Goal: Task Accomplishment & Management: Manage account settings

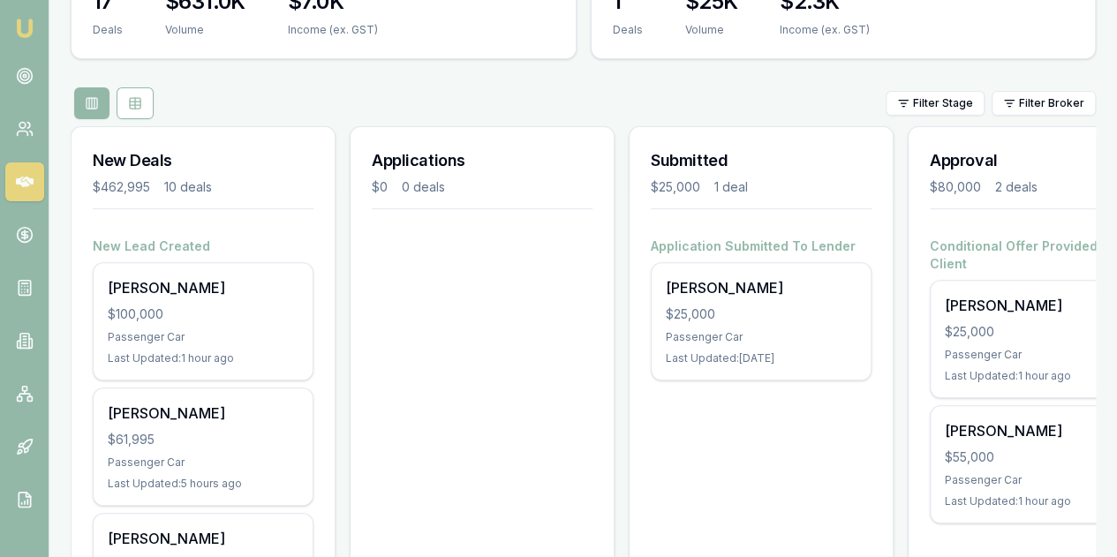
scroll to position [265, 0]
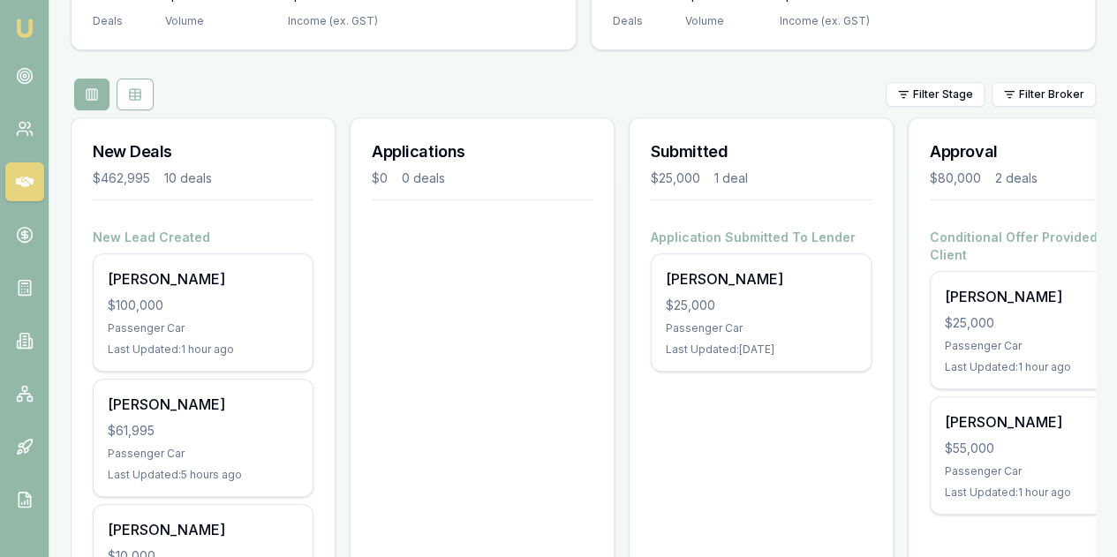
click at [247, 254] on div "John Sudholz $100,000 Passenger Car Last Updated: 1 hour ago" at bounding box center [203, 312] width 219 height 117
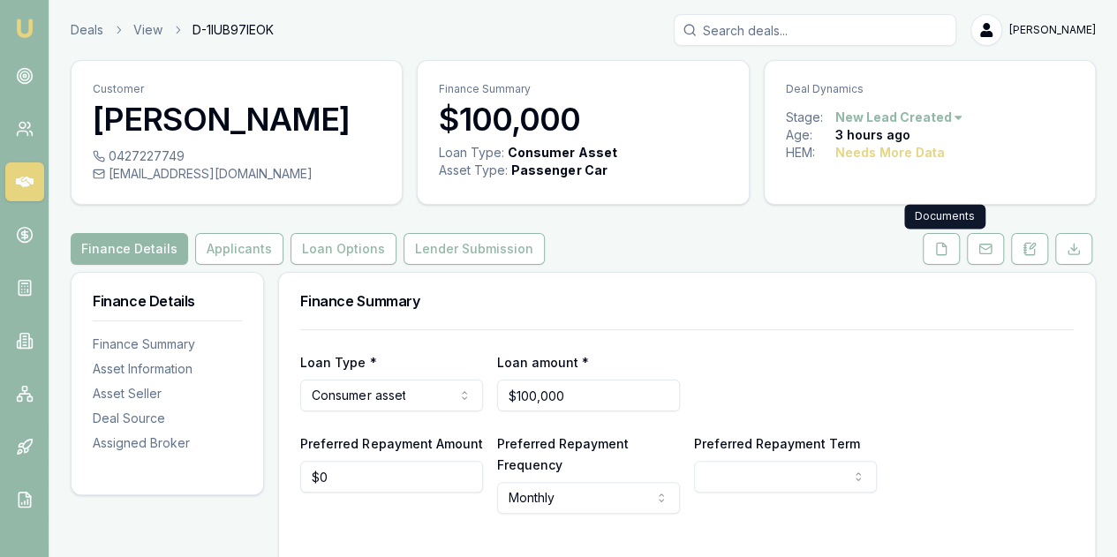
click at [942, 252] on icon at bounding box center [941, 249] width 14 height 14
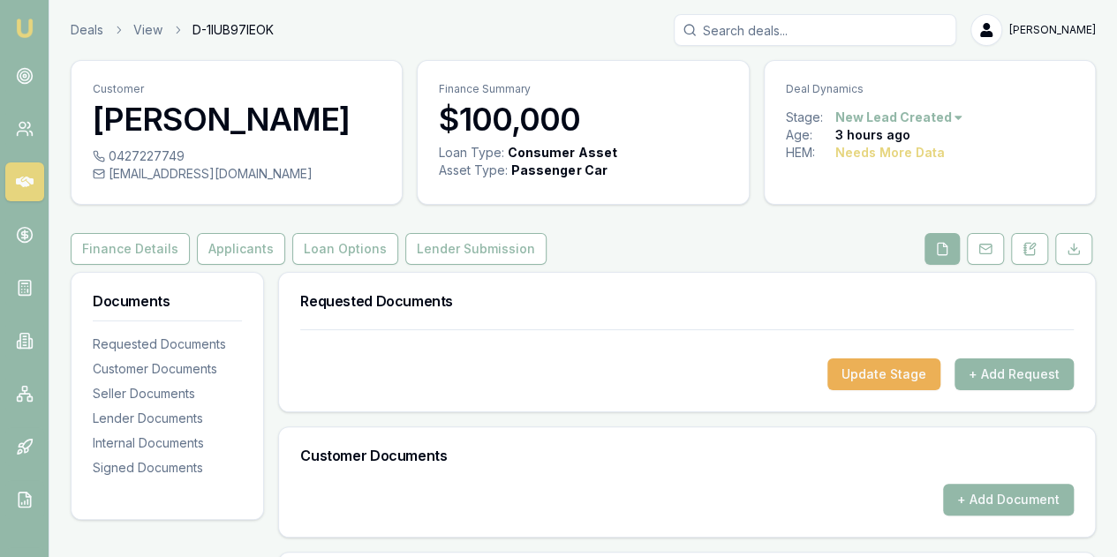
click at [1030, 380] on button "+ Add Request" at bounding box center [1014, 374] width 119 height 32
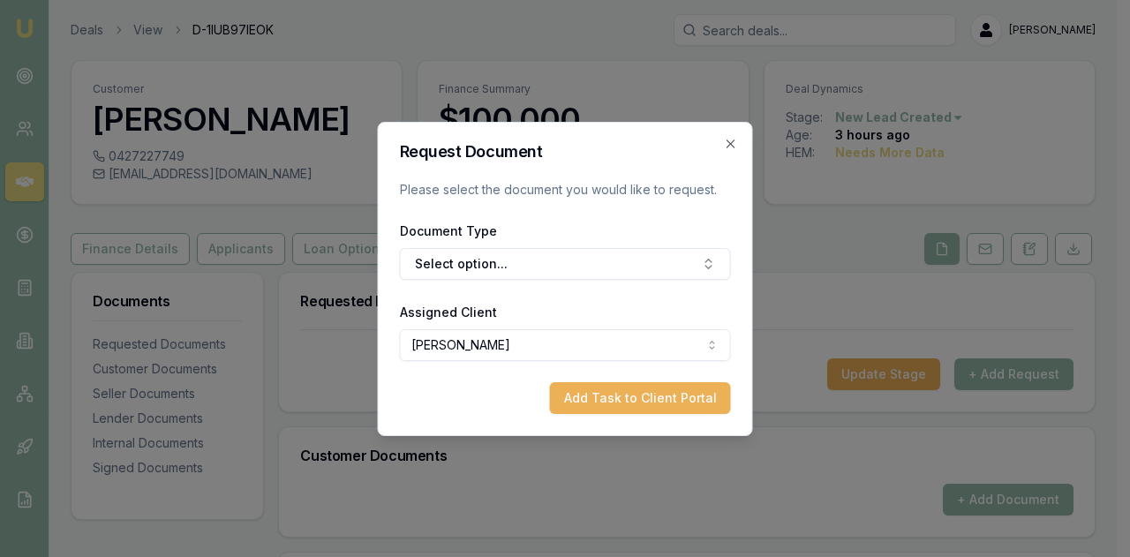
click at [434, 271] on button "Select option..." at bounding box center [565, 264] width 331 height 32
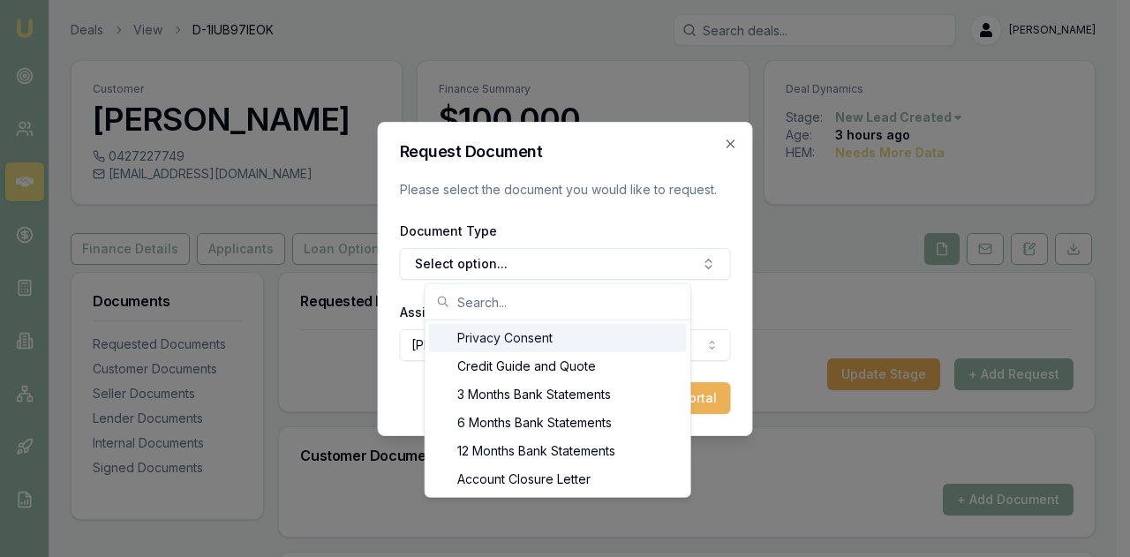
click at [480, 331] on div "Privacy Consent" at bounding box center [558, 338] width 258 height 28
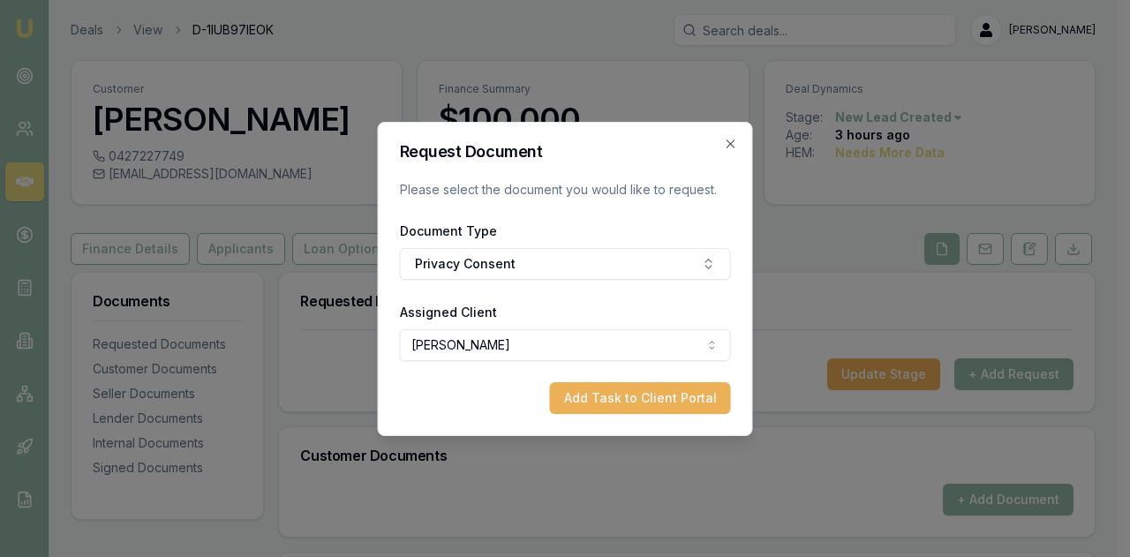
click at [670, 402] on button "Add Task to Client Portal" at bounding box center [640, 398] width 181 height 32
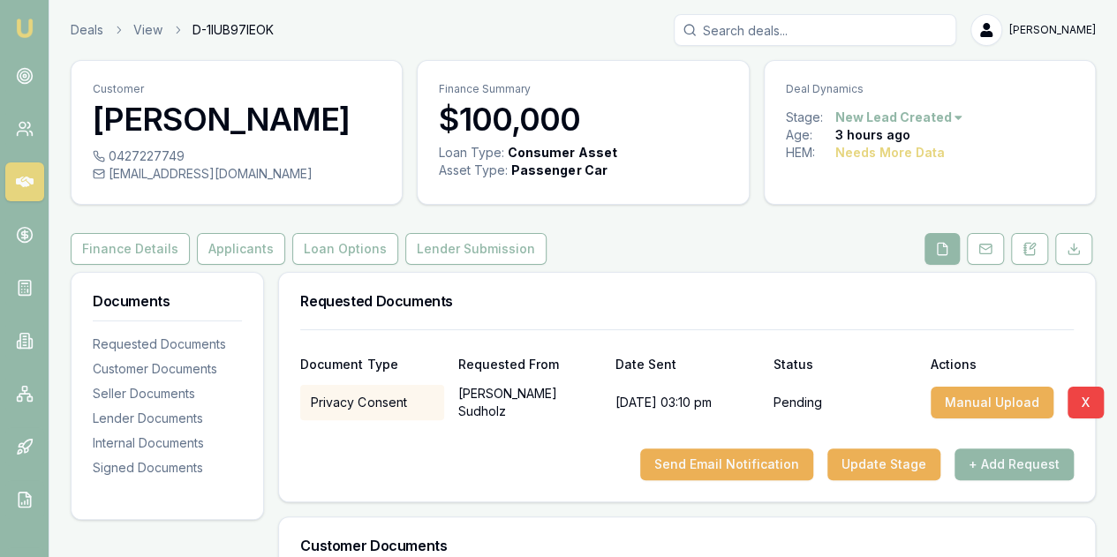
click at [1007, 460] on button "+ Add Request" at bounding box center [1014, 465] width 119 height 32
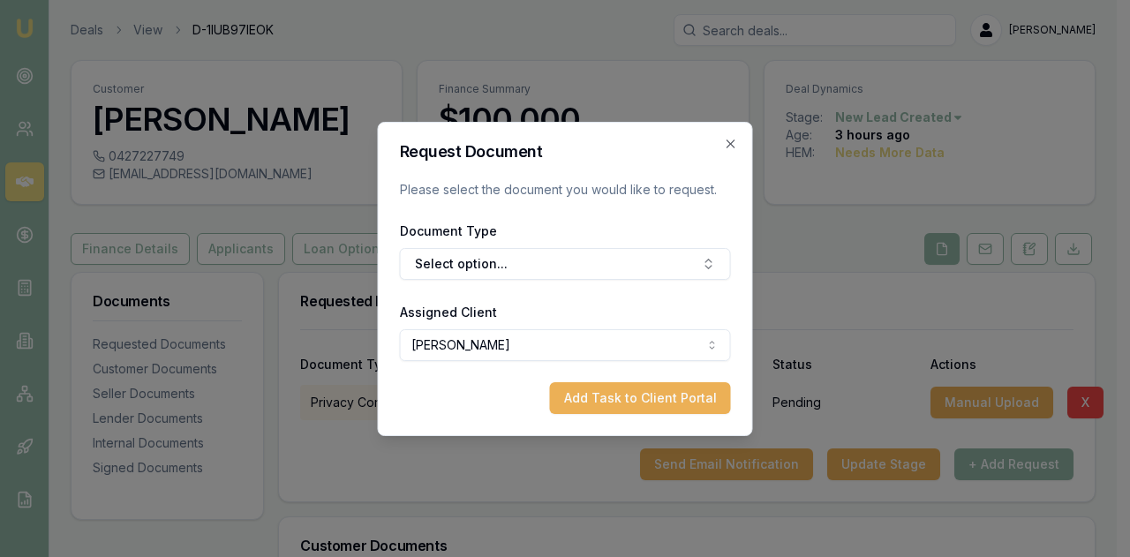
click at [443, 262] on button "Select option..." at bounding box center [565, 264] width 331 height 32
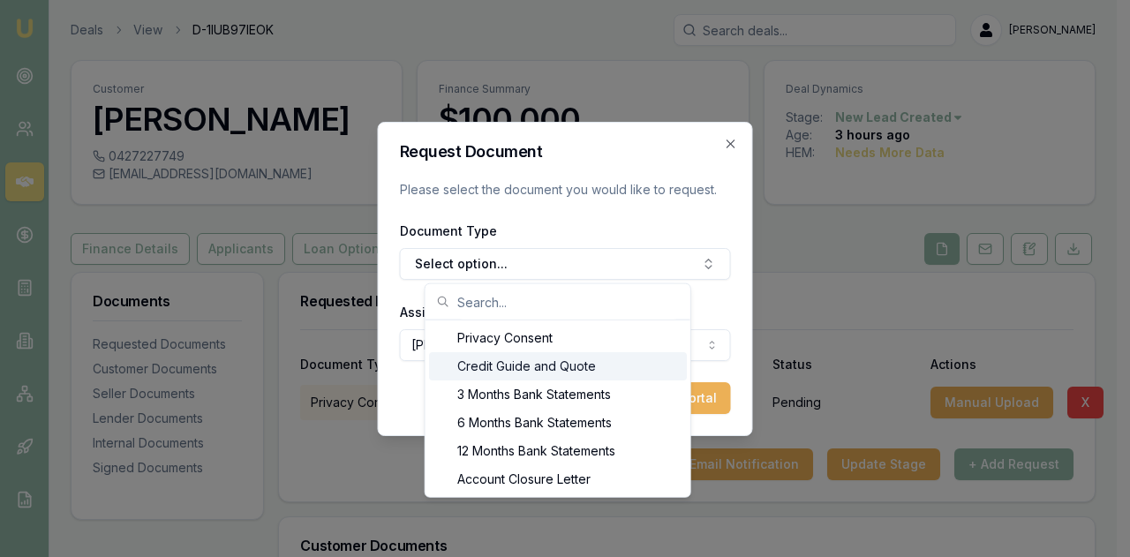
click at [501, 366] on div "Credit Guide and Quote" at bounding box center [558, 366] width 258 height 28
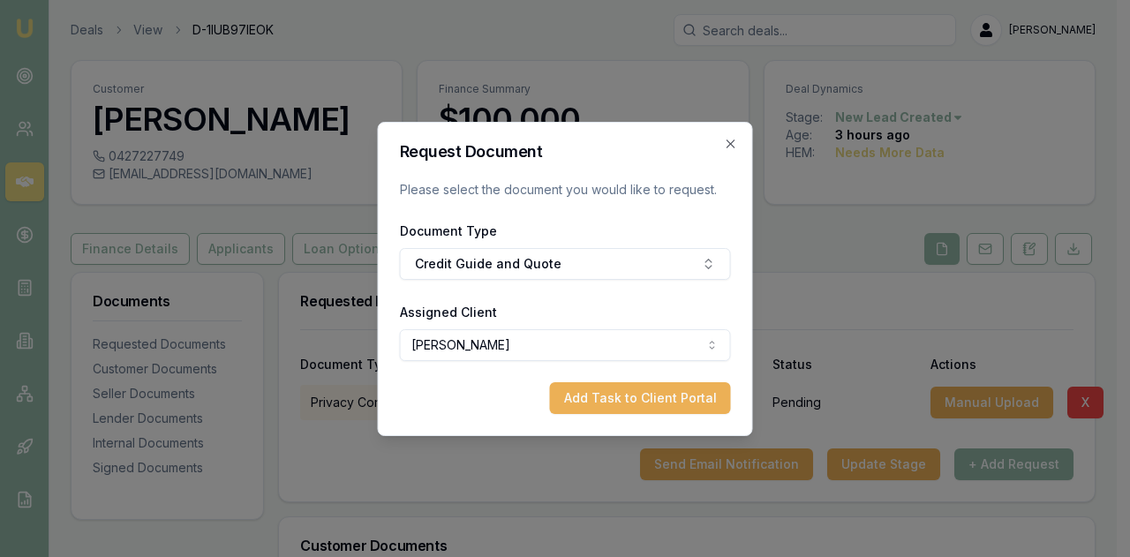
click at [626, 399] on button "Add Task to Client Portal" at bounding box center [640, 398] width 181 height 32
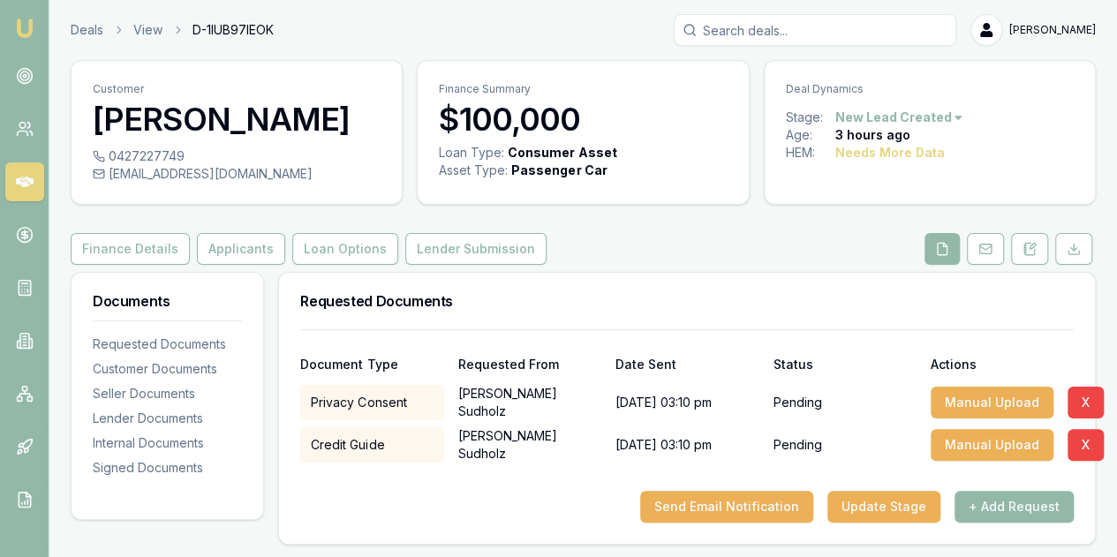
click at [991, 501] on button "+ Add Request" at bounding box center [1014, 507] width 119 height 32
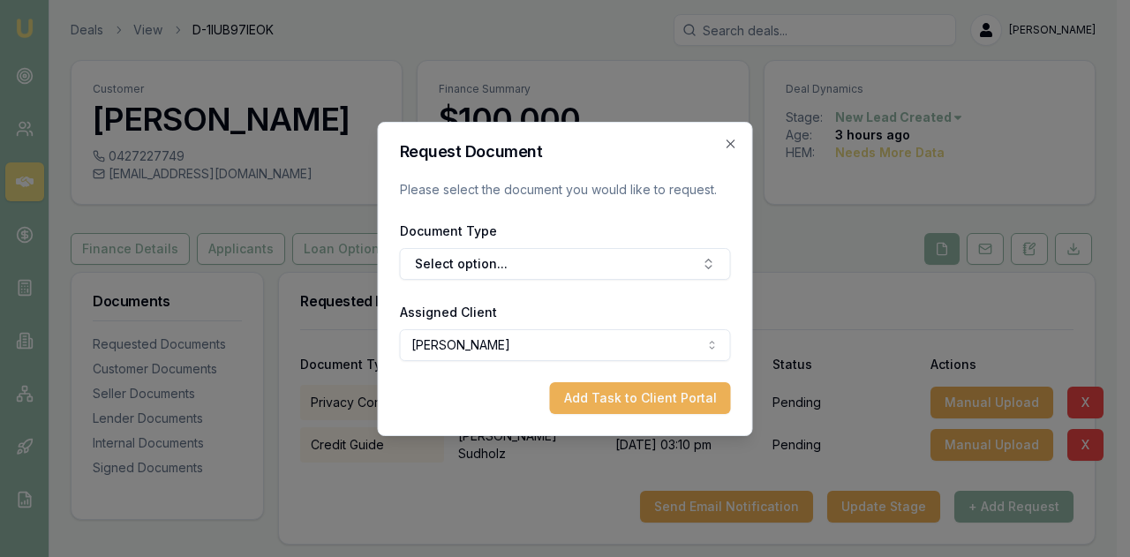
click at [461, 266] on button "Select option..." at bounding box center [565, 264] width 331 height 32
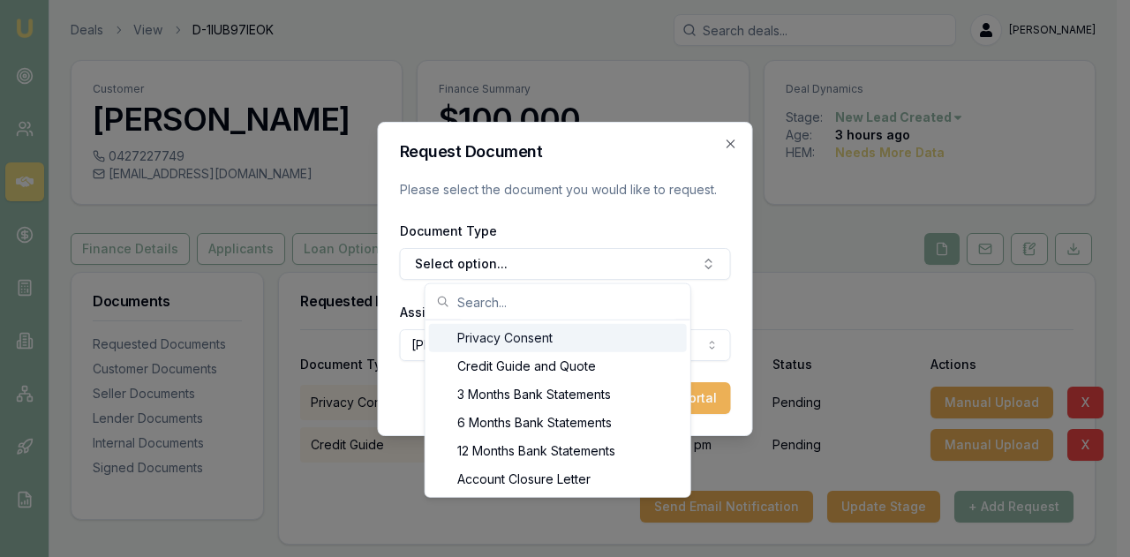
click at [464, 303] on input "text" at bounding box center [568, 301] width 223 height 35
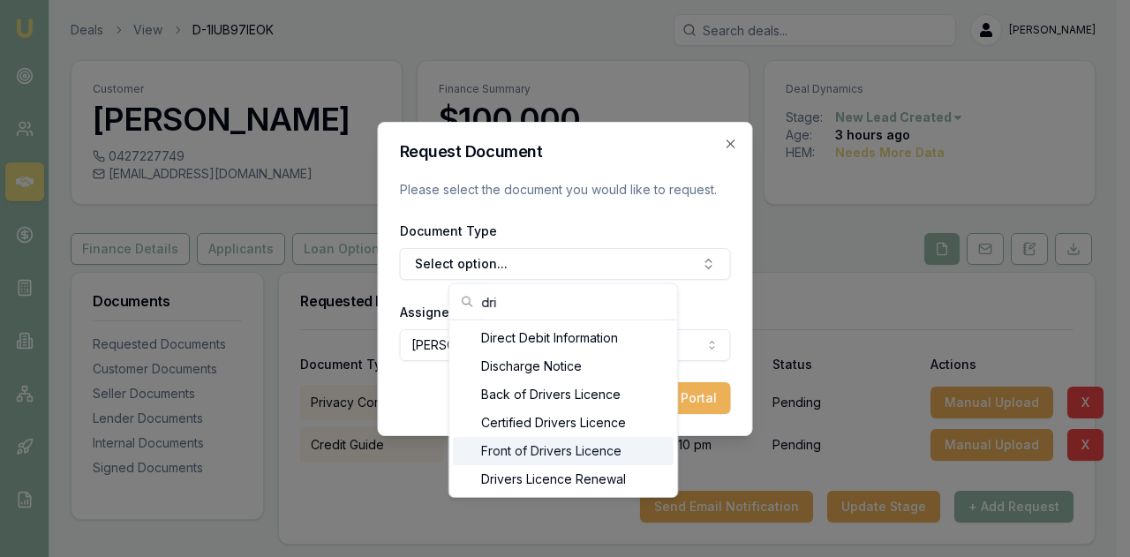
type input "dri"
click at [516, 448] on div "Front of Drivers Licence" at bounding box center [563, 451] width 221 height 28
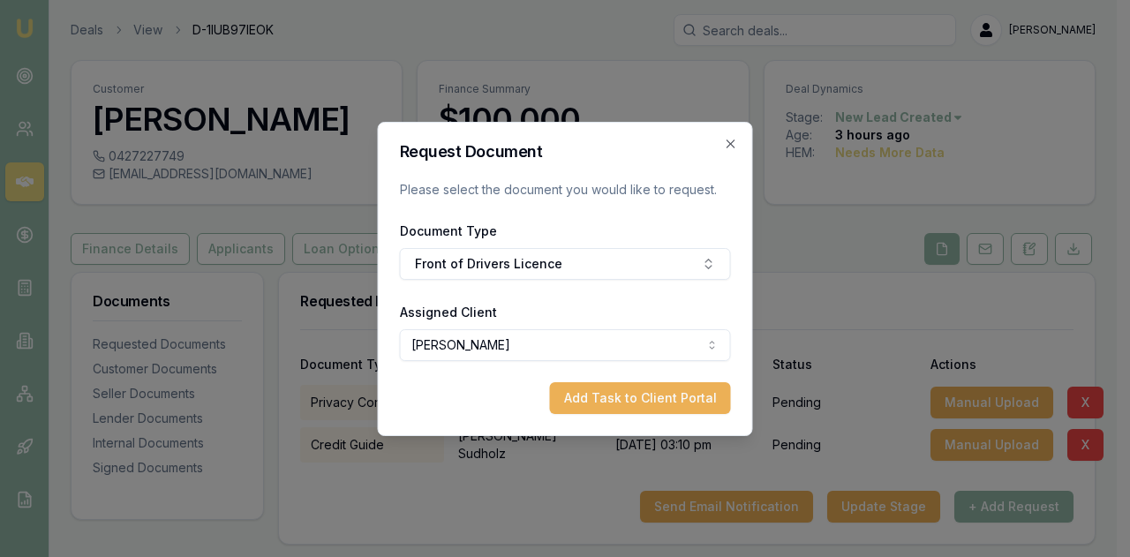
click at [657, 396] on button "Add Task to Client Portal" at bounding box center [640, 398] width 181 height 32
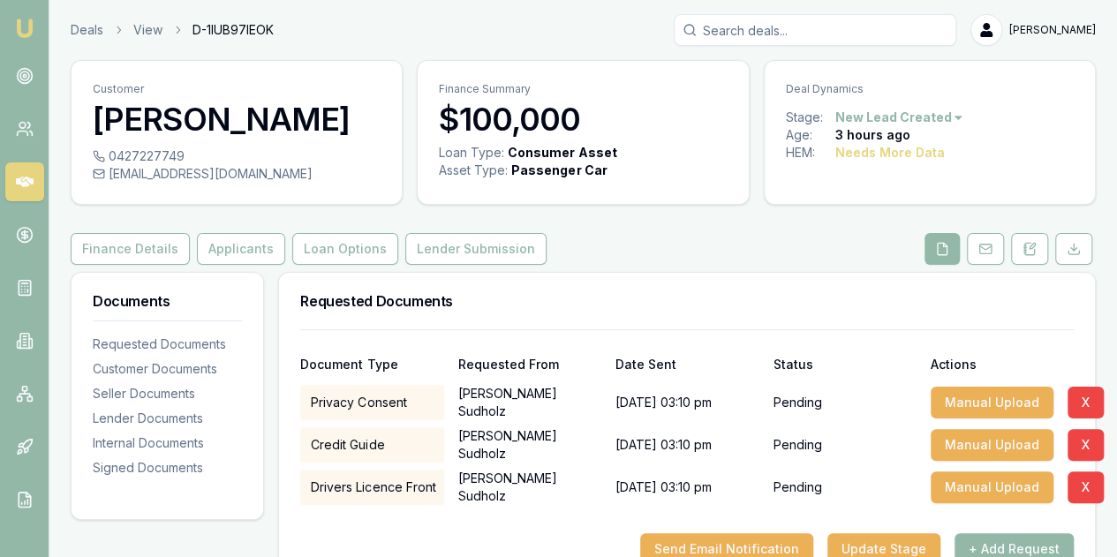
click at [992, 545] on button "+ Add Request" at bounding box center [1014, 549] width 119 height 32
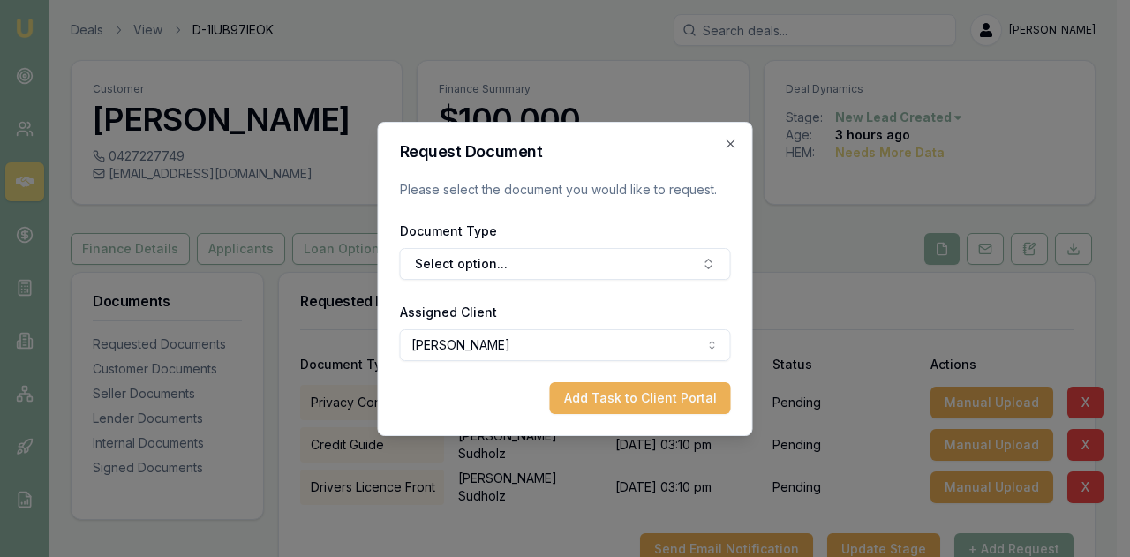
click at [457, 260] on button "Select option..." at bounding box center [565, 264] width 331 height 32
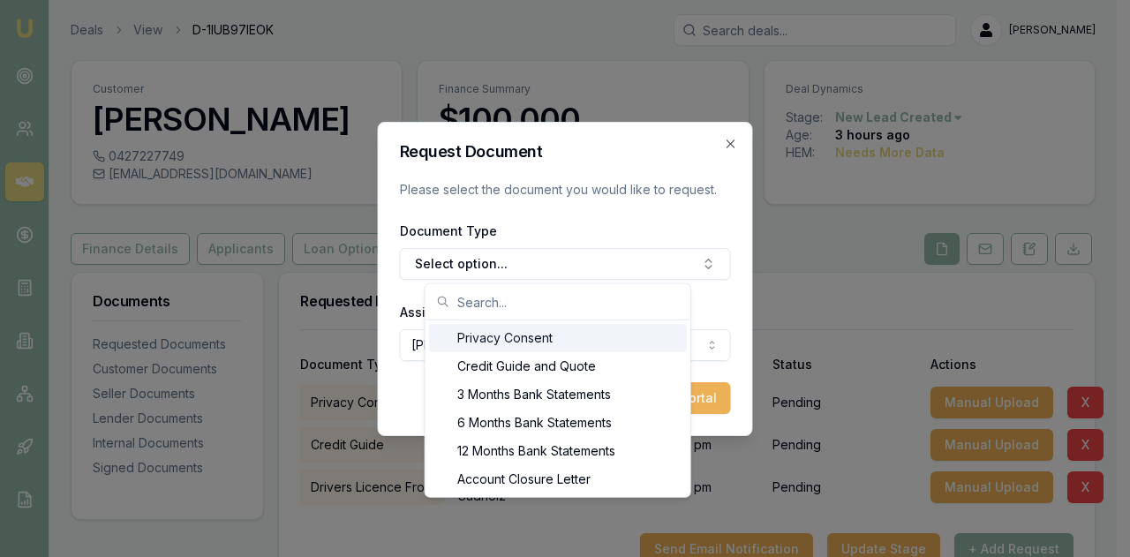
click at [465, 298] on input "text" at bounding box center [568, 301] width 223 height 35
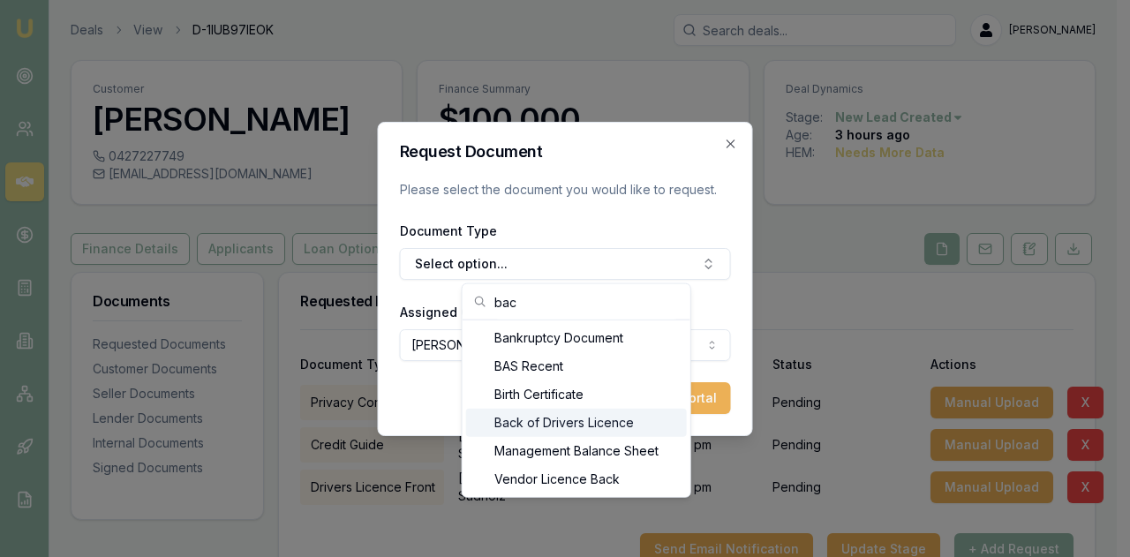
type input "bac"
click at [531, 421] on div "Back of Drivers Licence" at bounding box center [576, 423] width 221 height 28
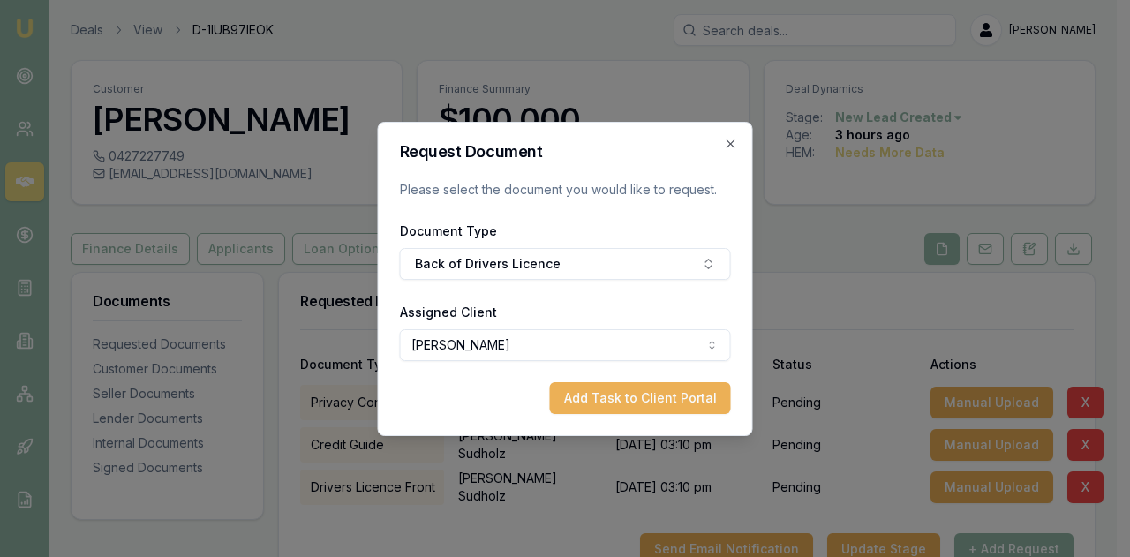
click at [609, 397] on button "Add Task to Client Portal" at bounding box center [640, 398] width 181 height 32
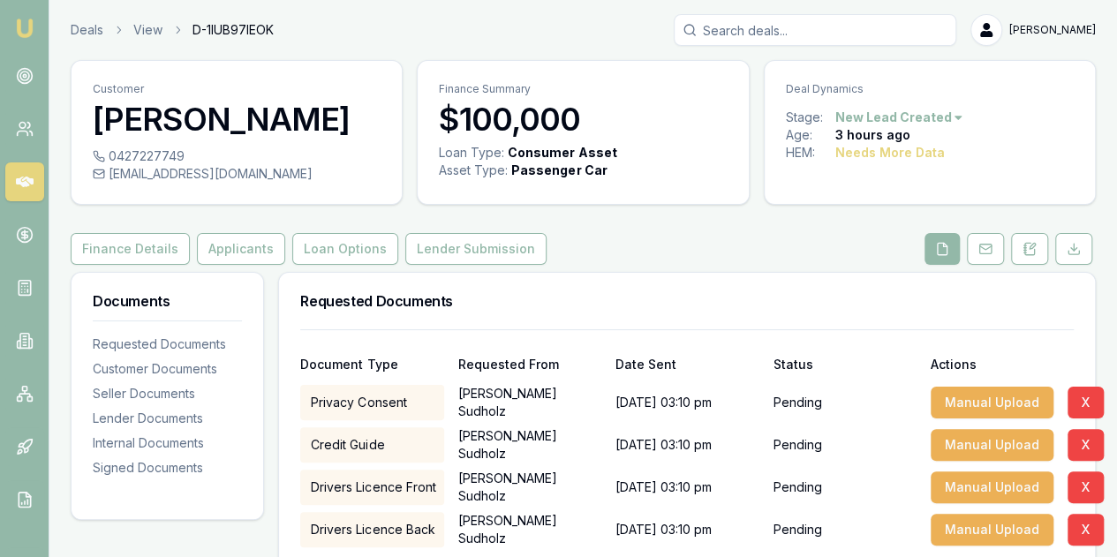
scroll to position [88, 0]
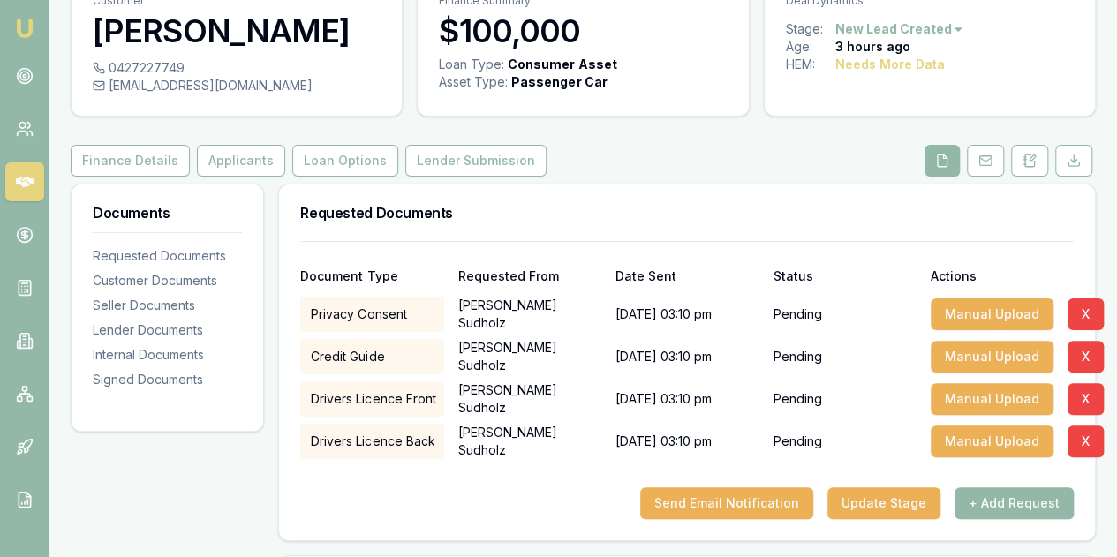
click at [1001, 504] on button "+ Add Request" at bounding box center [1014, 503] width 119 height 32
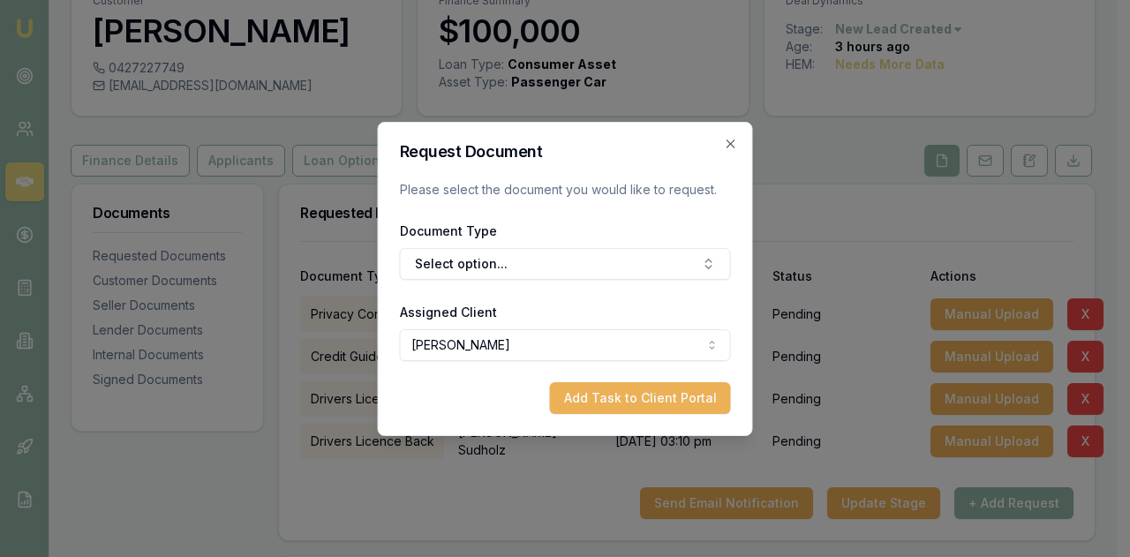
click at [456, 263] on button "Select option..." at bounding box center [565, 264] width 331 height 32
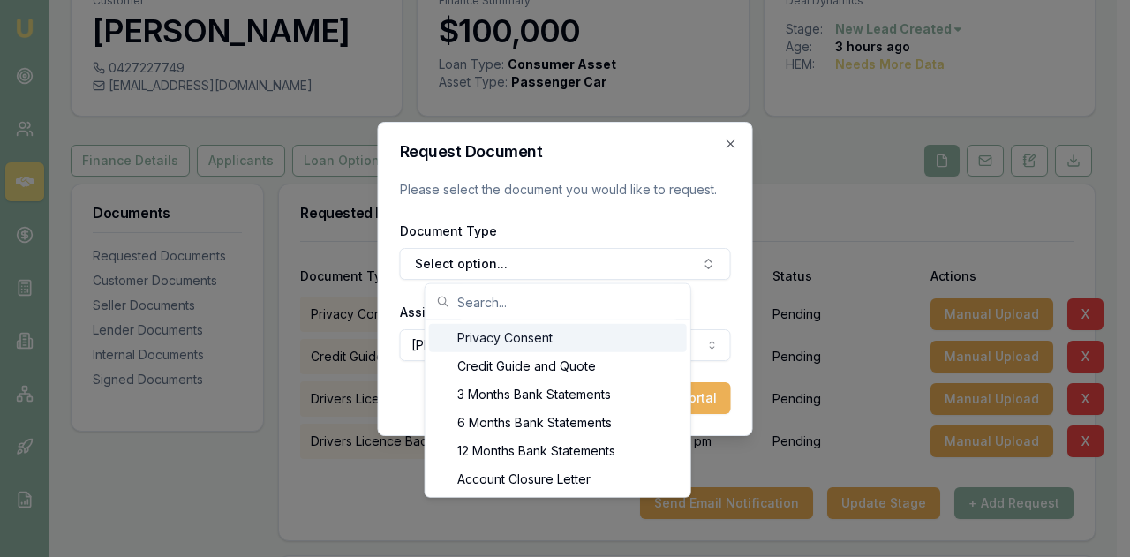
click at [464, 304] on input "text" at bounding box center [568, 301] width 223 height 35
click at [464, 298] on input "text" at bounding box center [568, 301] width 223 height 35
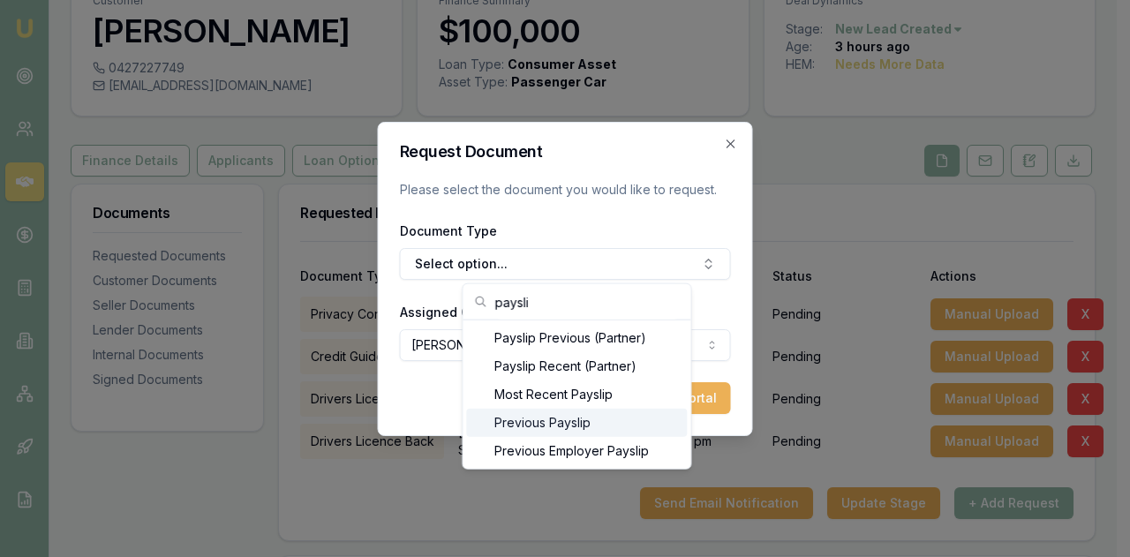
type input "paysli"
click at [517, 419] on div "Previous Payslip" at bounding box center [576, 423] width 221 height 28
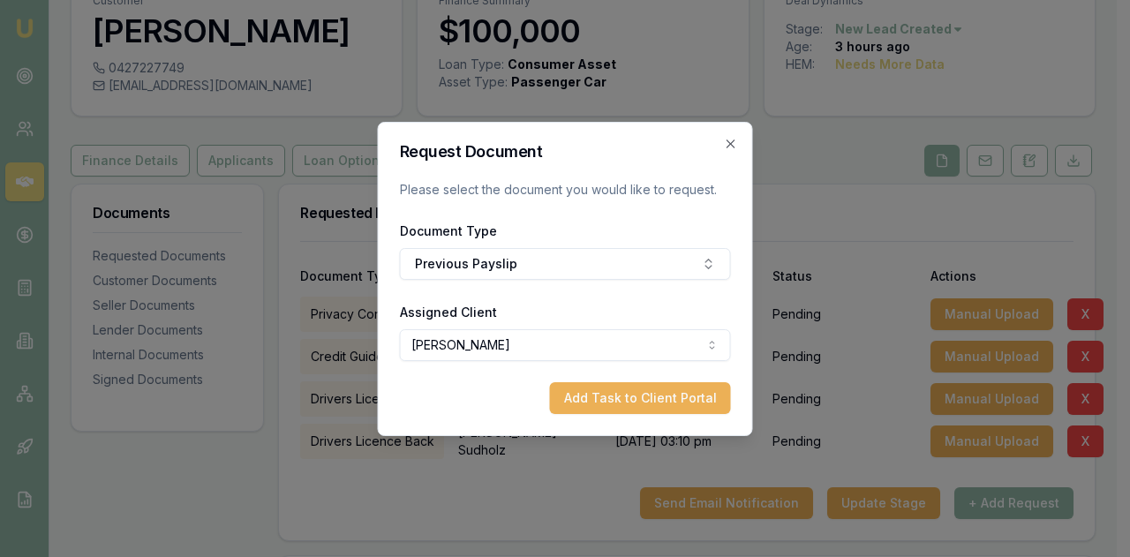
click at [680, 400] on button "Add Task to Client Portal" at bounding box center [640, 398] width 181 height 32
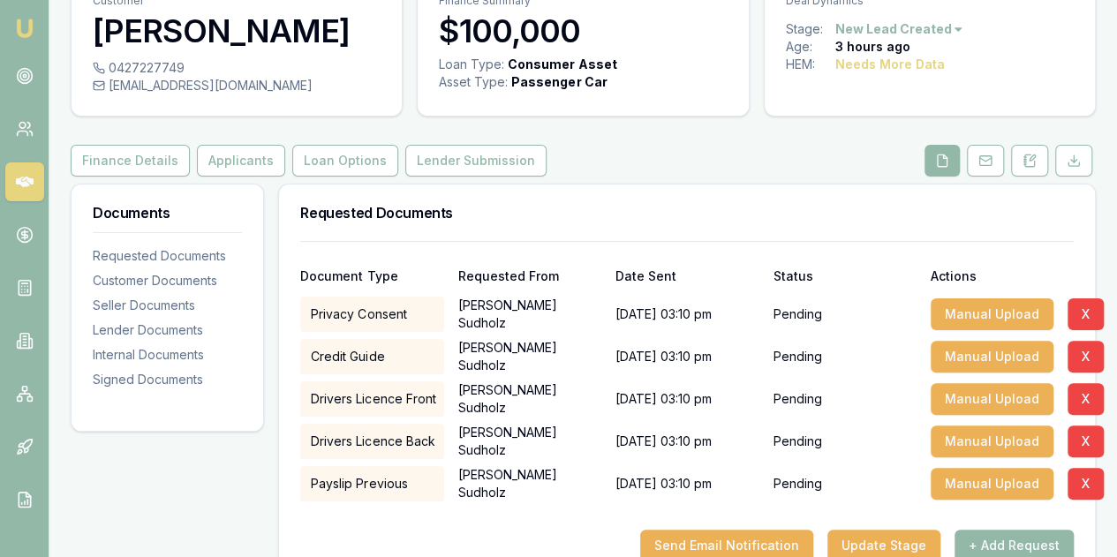
click at [994, 541] on button "+ Add Request" at bounding box center [1014, 546] width 119 height 32
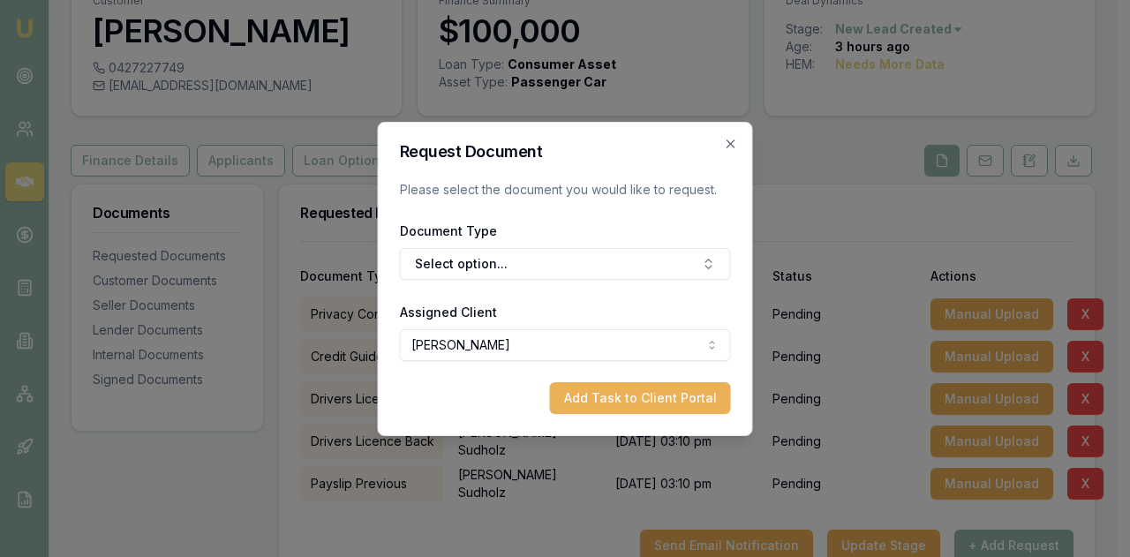
click at [476, 266] on button "Select option..." at bounding box center [565, 264] width 331 height 32
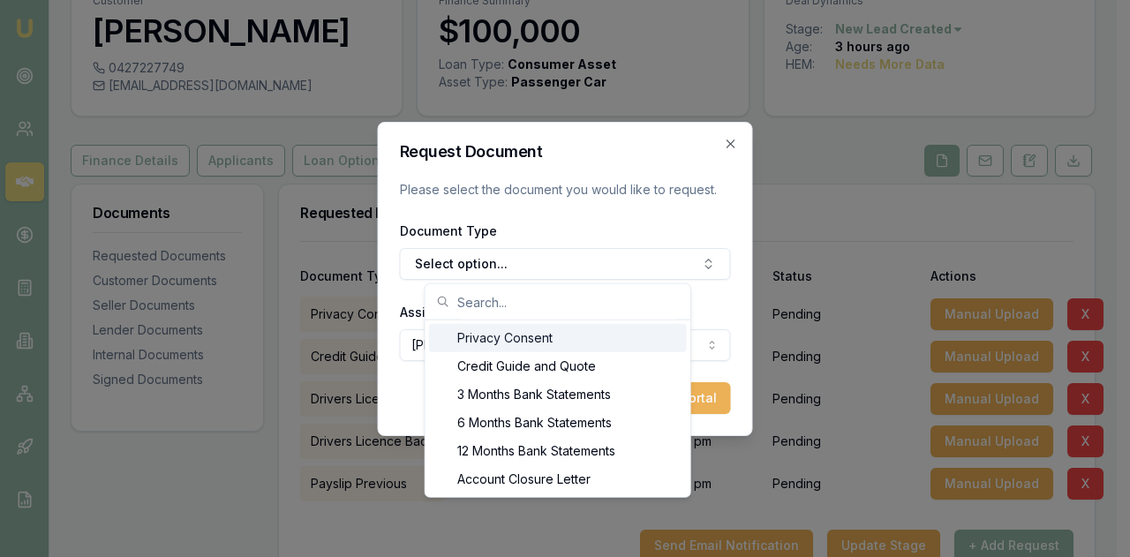
click at [467, 296] on input "text" at bounding box center [568, 301] width 223 height 35
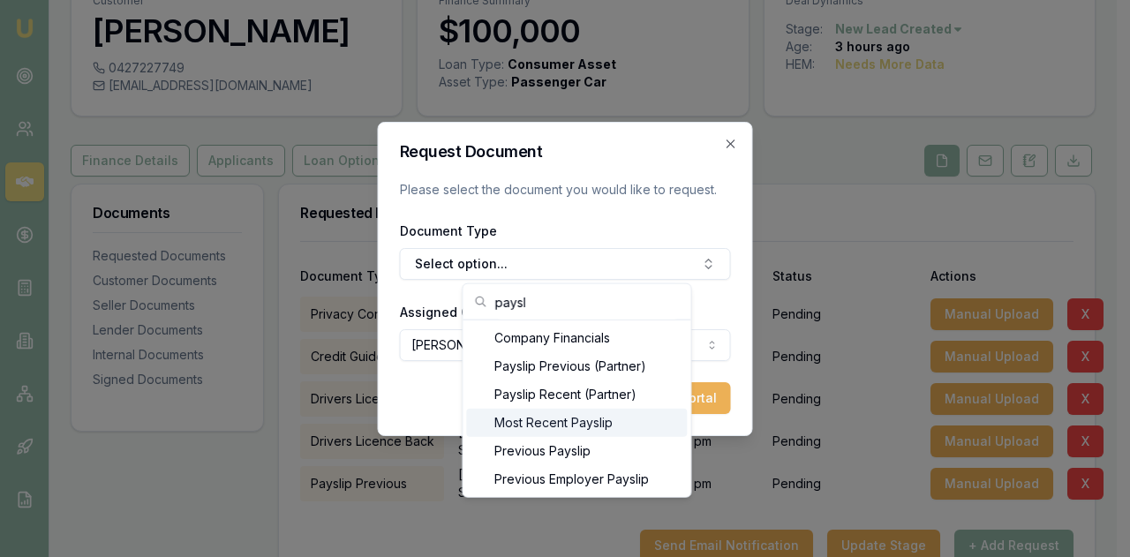
type input "paysl"
click at [525, 420] on div "Most Recent Payslip" at bounding box center [576, 423] width 221 height 28
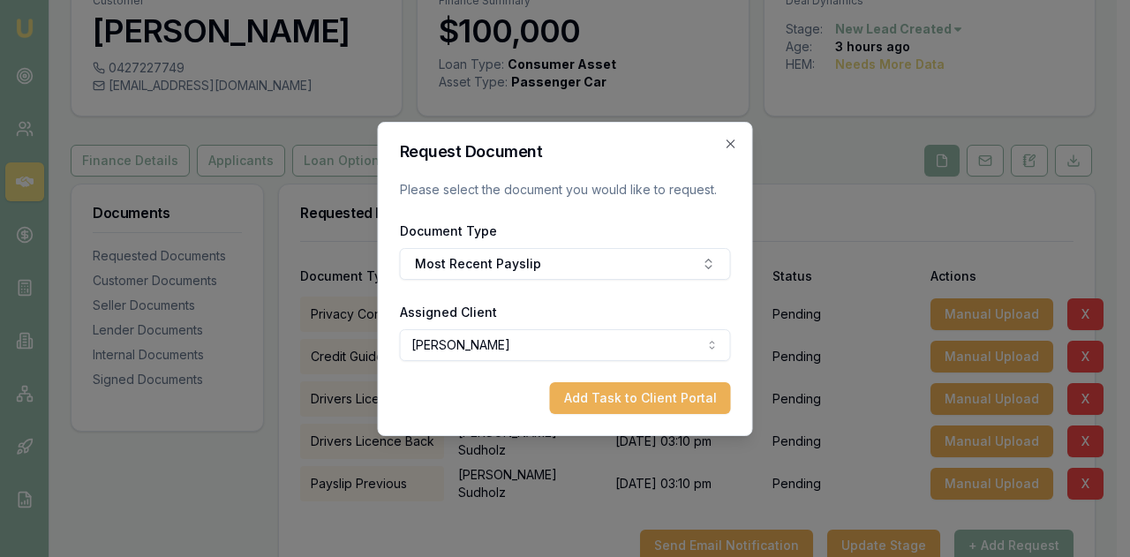
click at [684, 396] on button "Add Task to Client Portal" at bounding box center [640, 398] width 181 height 32
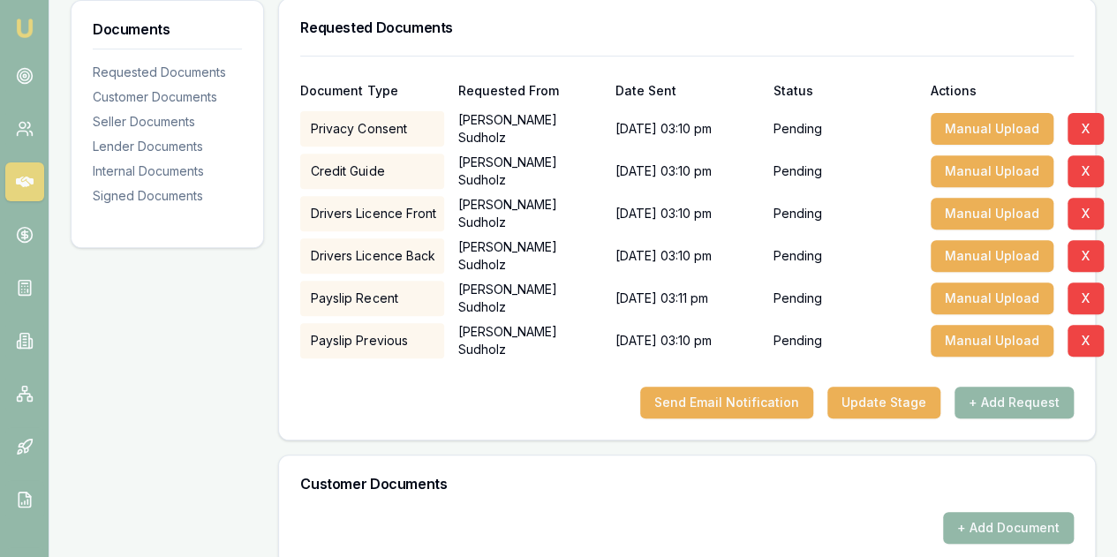
scroll to position [442, 0]
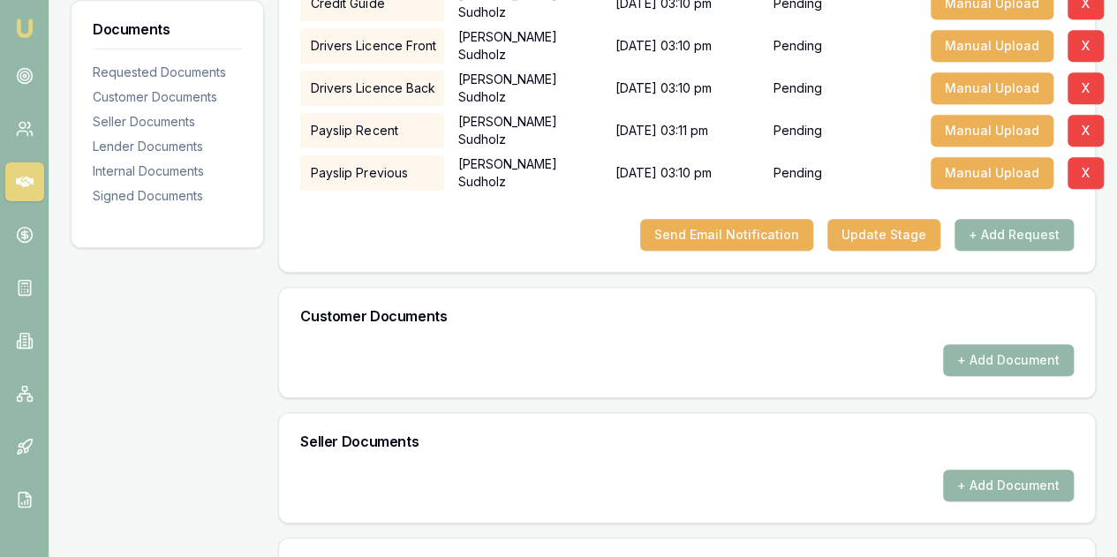
click at [1019, 235] on button "+ Add Request" at bounding box center [1014, 235] width 119 height 32
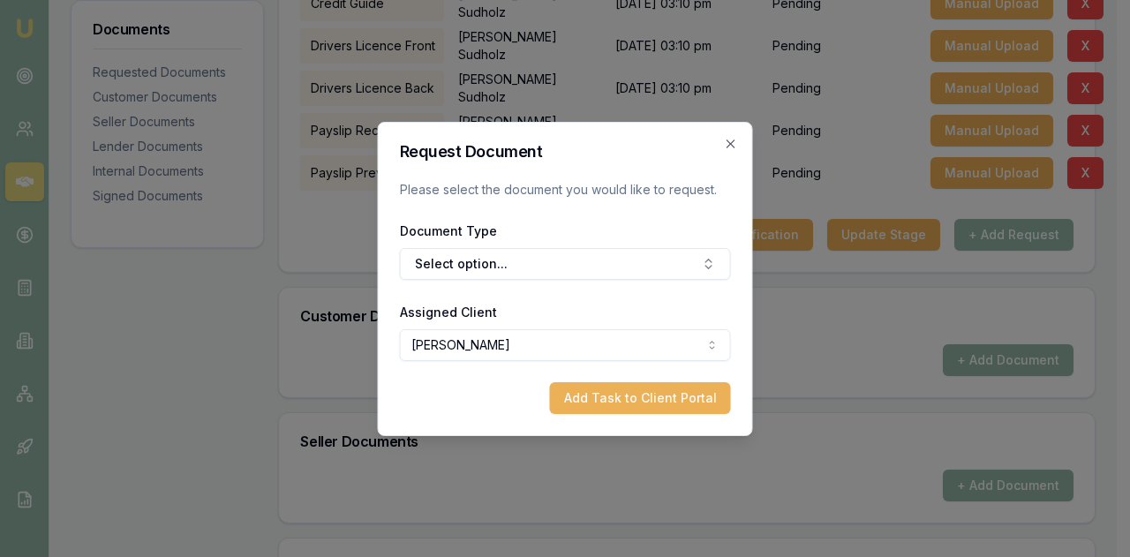
click at [730, 140] on icon "button" at bounding box center [731, 144] width 14 height 14
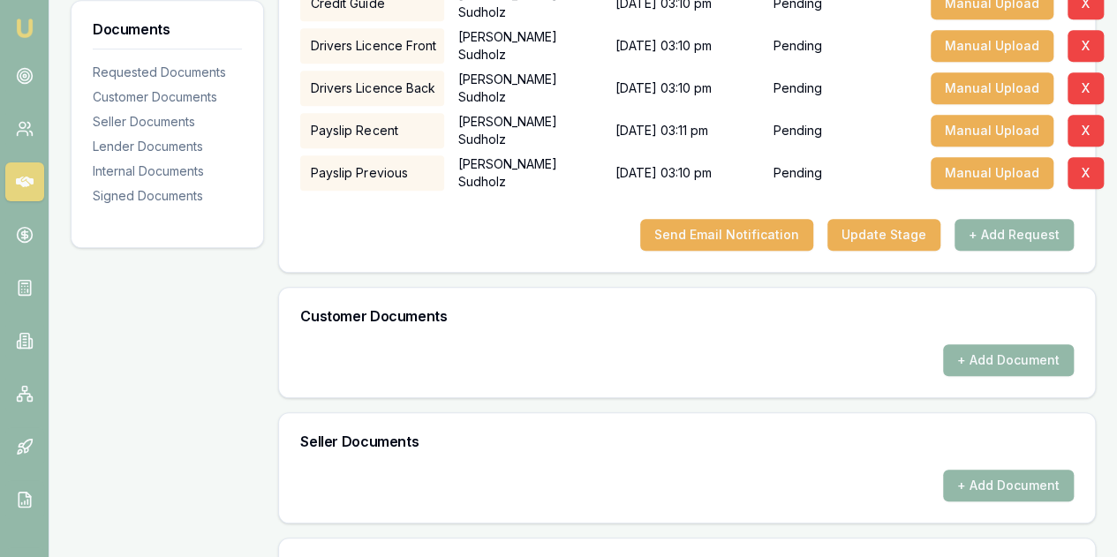
click at [721, 224] on button "Send Email Notification" at bounding box center [726, 235] width 173 height 32
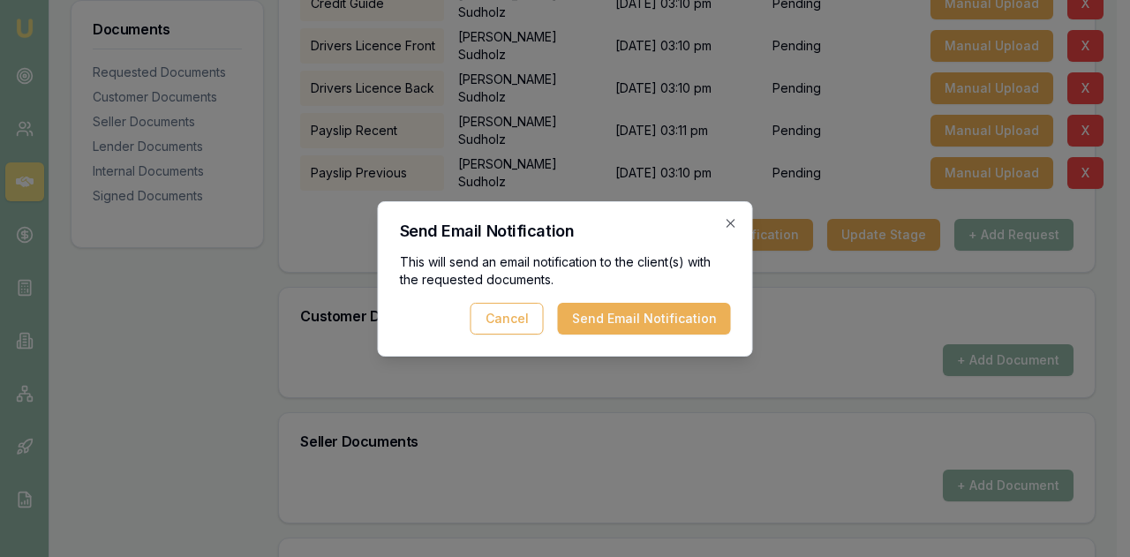
click at [636, 312] on button "Send Email Notification" at bounding box center [644, 319] width 173 height 32
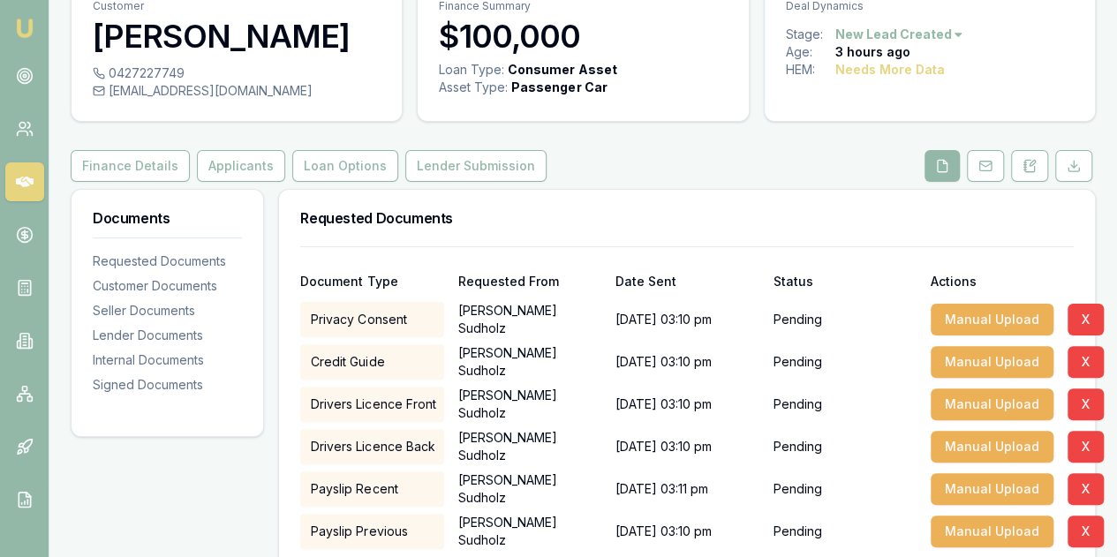
scroll to position [0, 0]
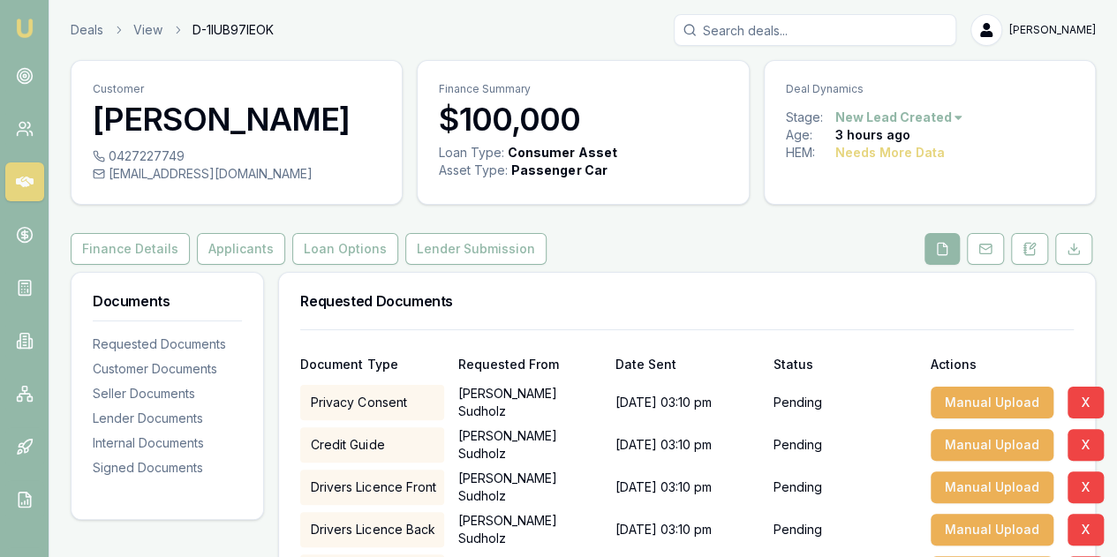
click at [140, 253] on button "Finance Details" at bounding box center [130, 249] width 119 height 32
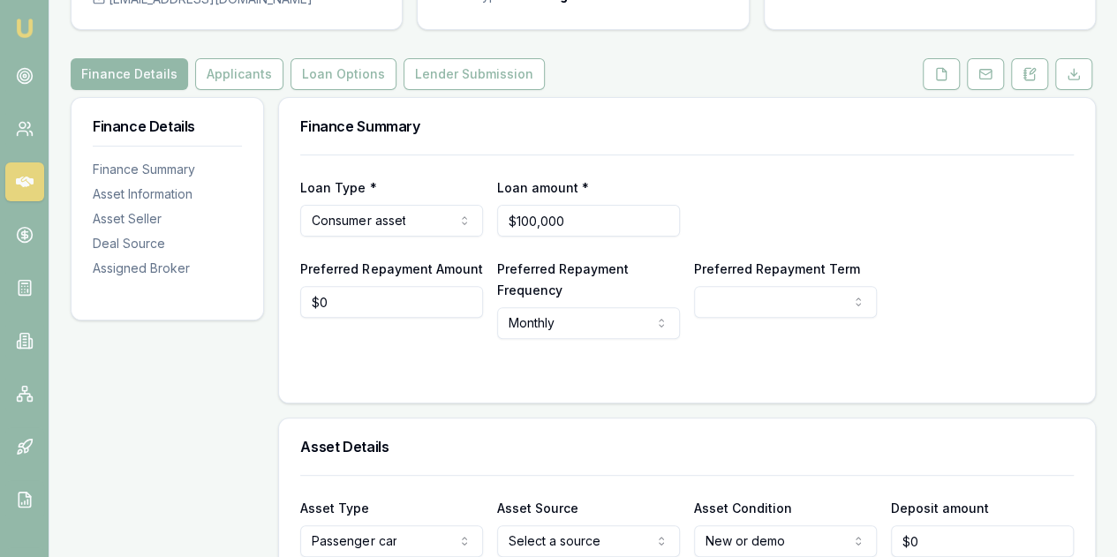
scroll to position [177, 0]
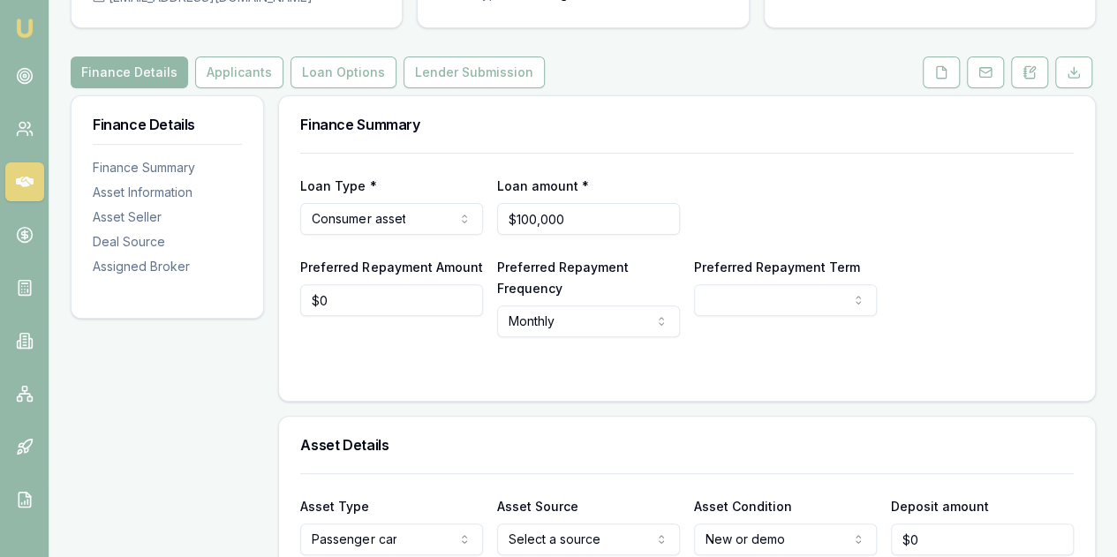
click at [328, 70] on button "Loan Options" at bounding box center [344, 73] width 106 height 32
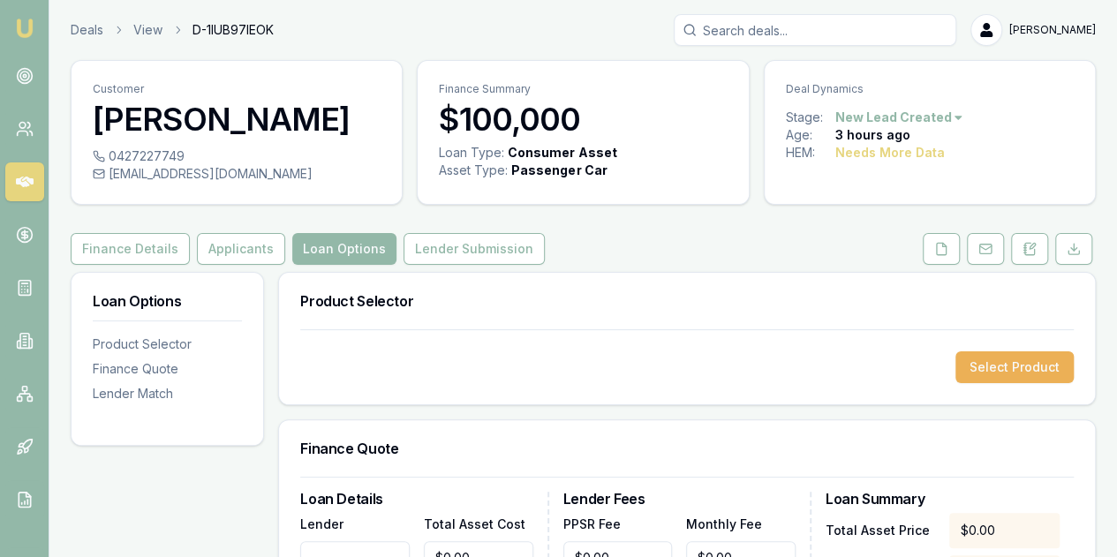
drag, startPoint x: 220, startPoint y: 244, endPoint x: 231, endPoint y: 243, distance: 11.5
click at [220, 243] on button "Applicants" at bounding box center [241, 249] width 88 height 32
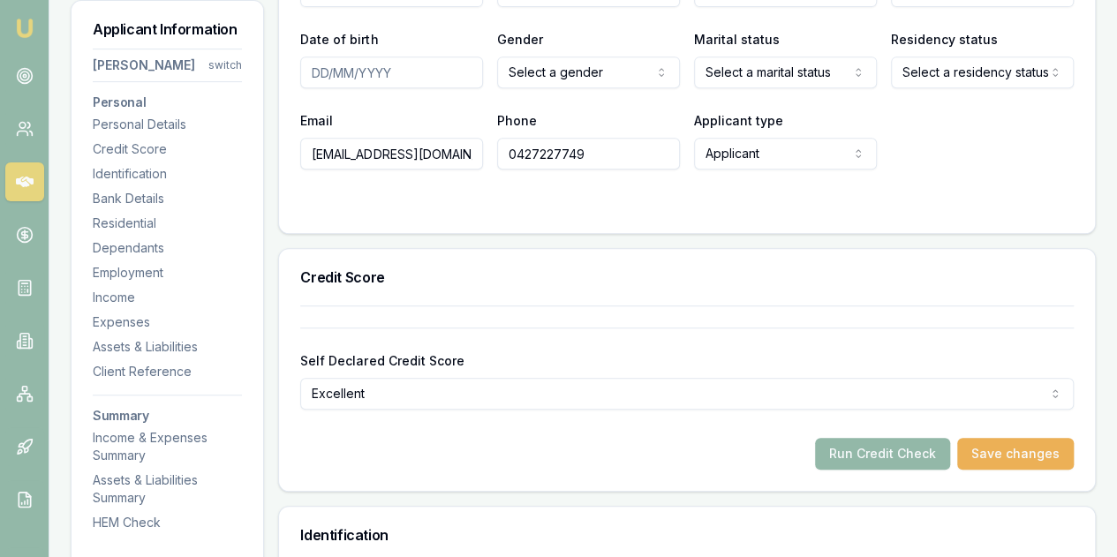
scroll to position [706, 0]
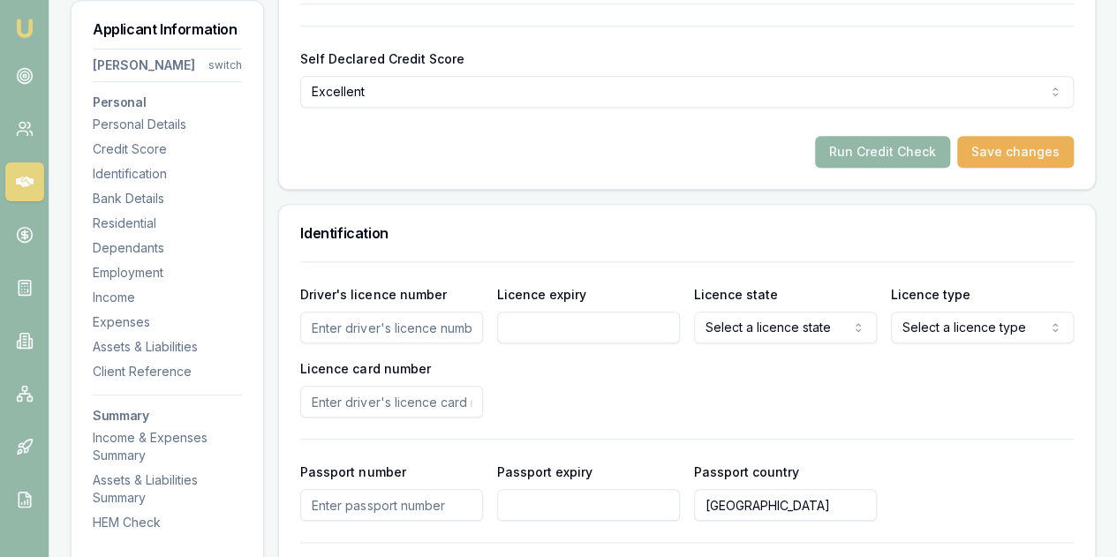
click at [1031, 147] on button "Save changes" at bounding box center [1015, 152] width 117 height 32
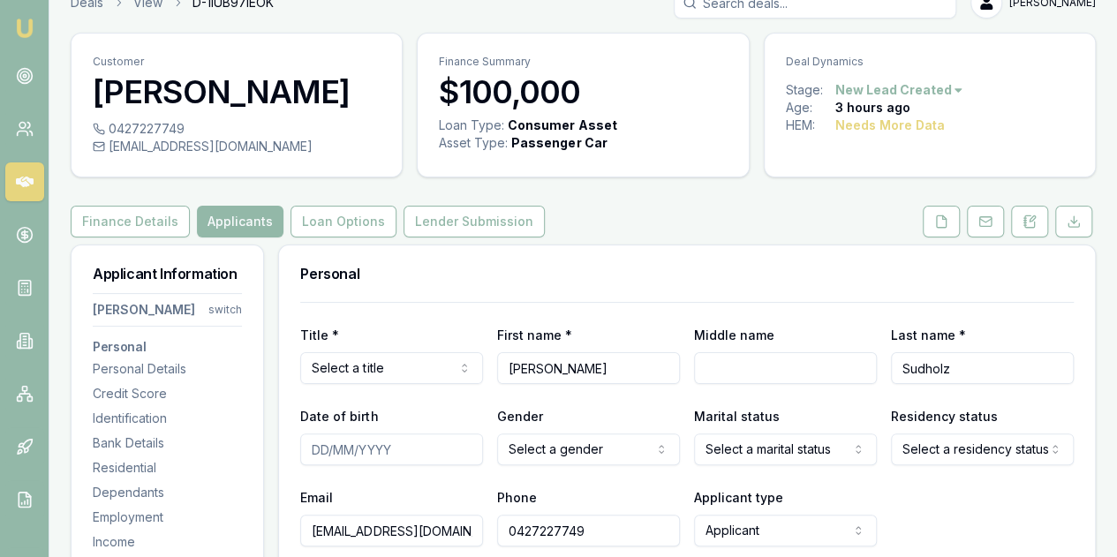
scroll to position [0, 0]
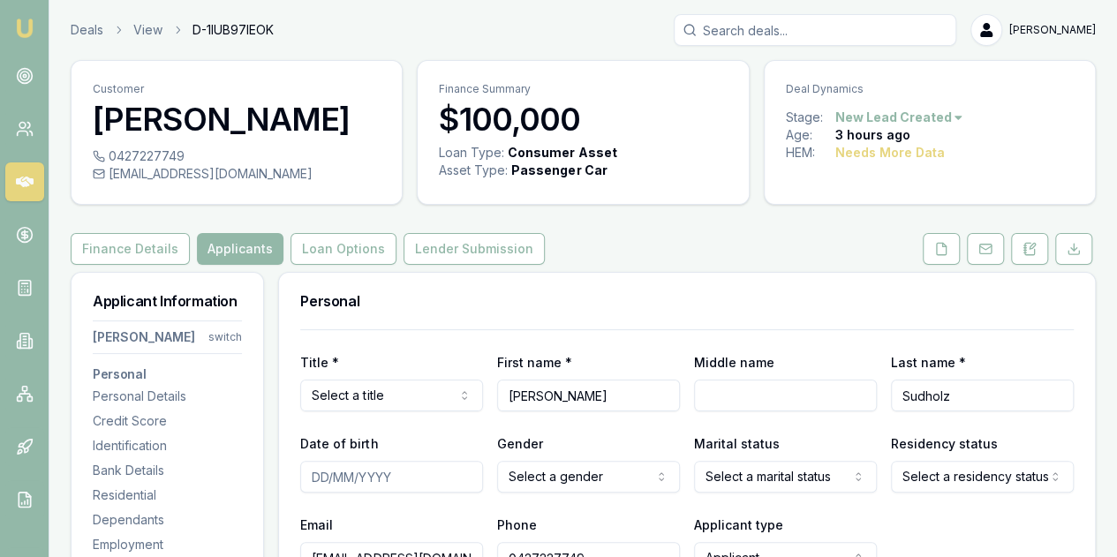
click at [1031, 248] on icon at bounding box center [1030, 249] width 14 height 14
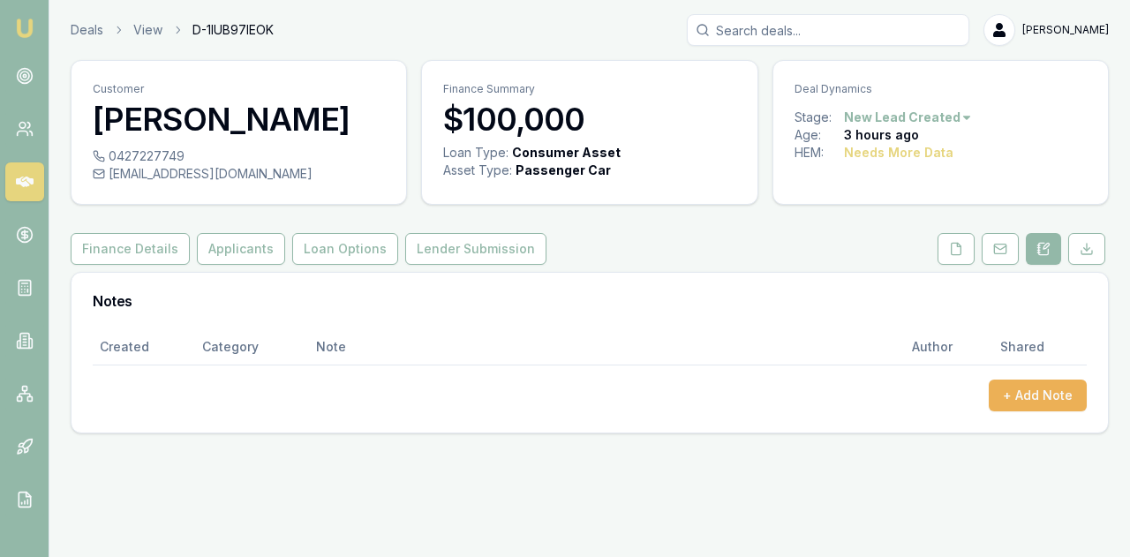
click at [957, 257] on button at bounding box center [956, 249] width 37 height 32
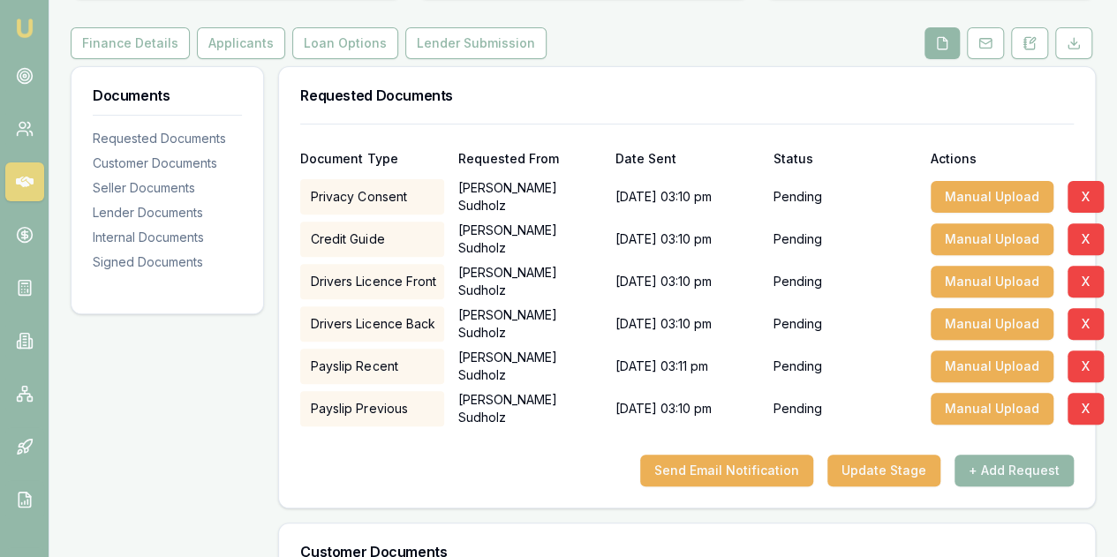
scroll to position [442, 0]
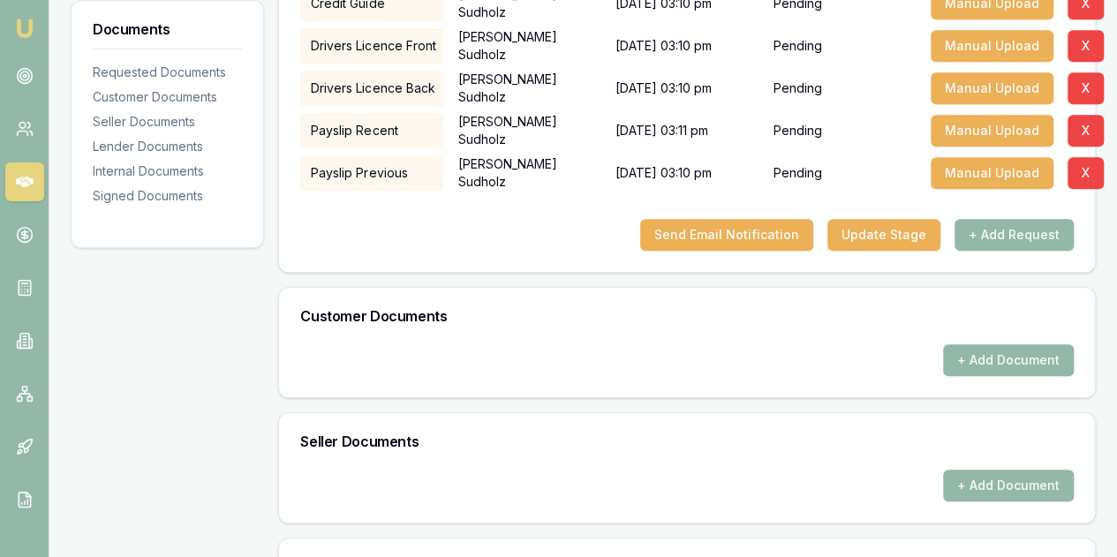
click at [892, 238] on button "Update Stage" at bounding box center [883, 235] width 113 height 32
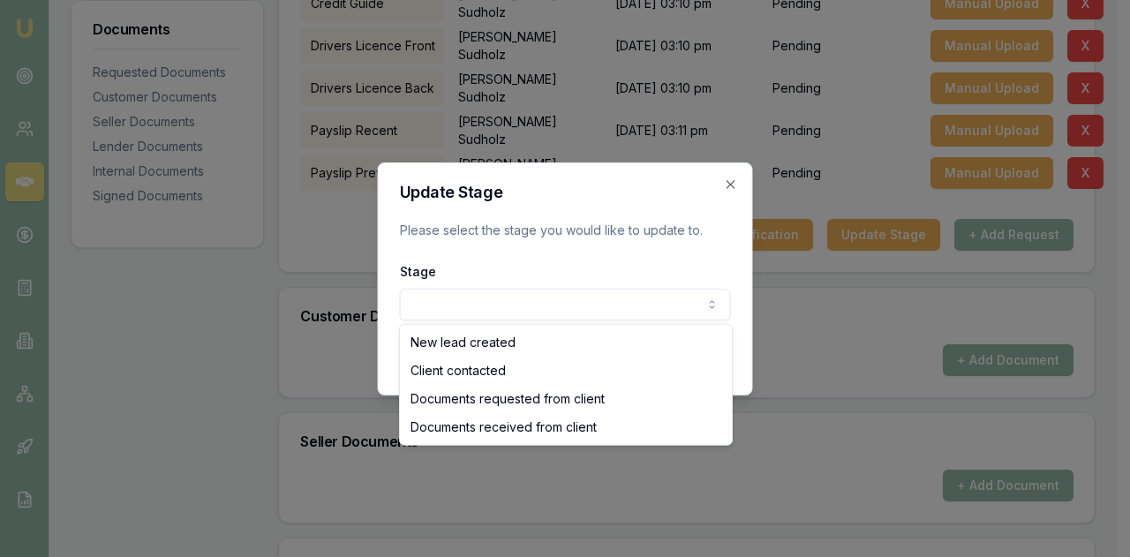
select select "DOCUMENTS_REQUESTED_FROM_CLIENT"
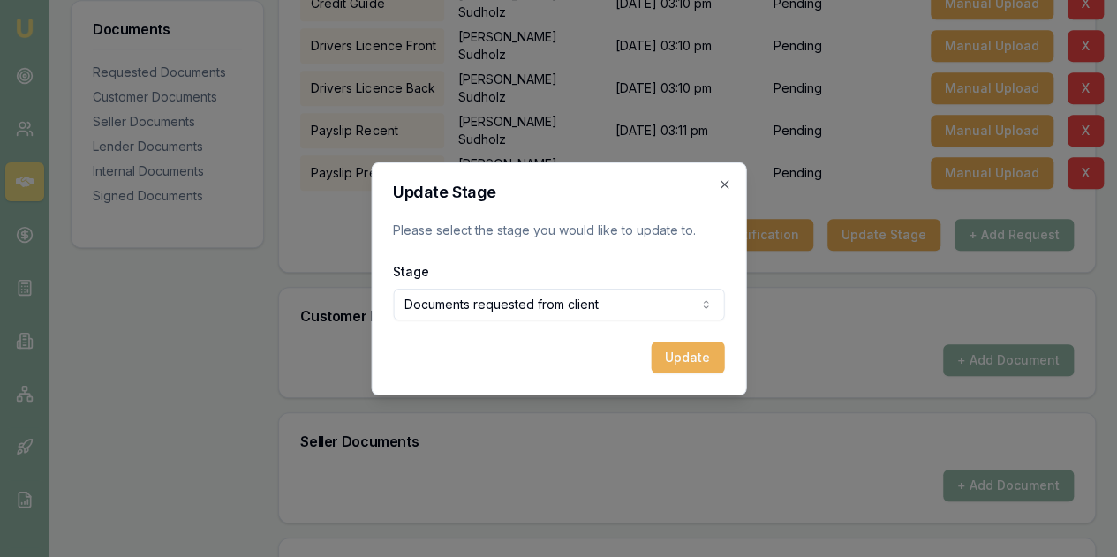
click at [690, 351] on button "Update" at bounding box center [687, 358] width 73 height 32
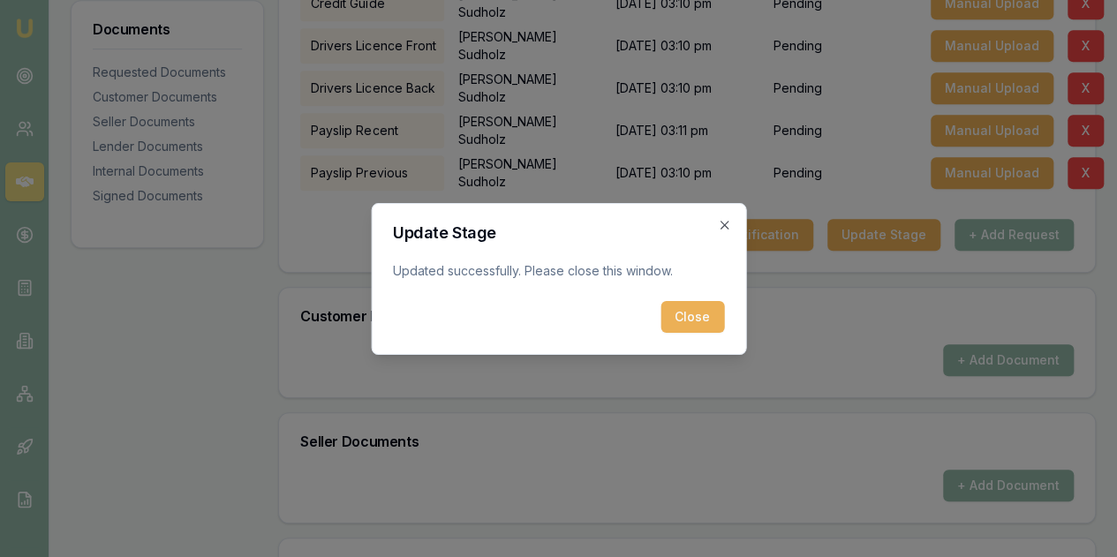
click at [686, 320] on button "Close" at bounding box center [692, 317] width 64 height 32
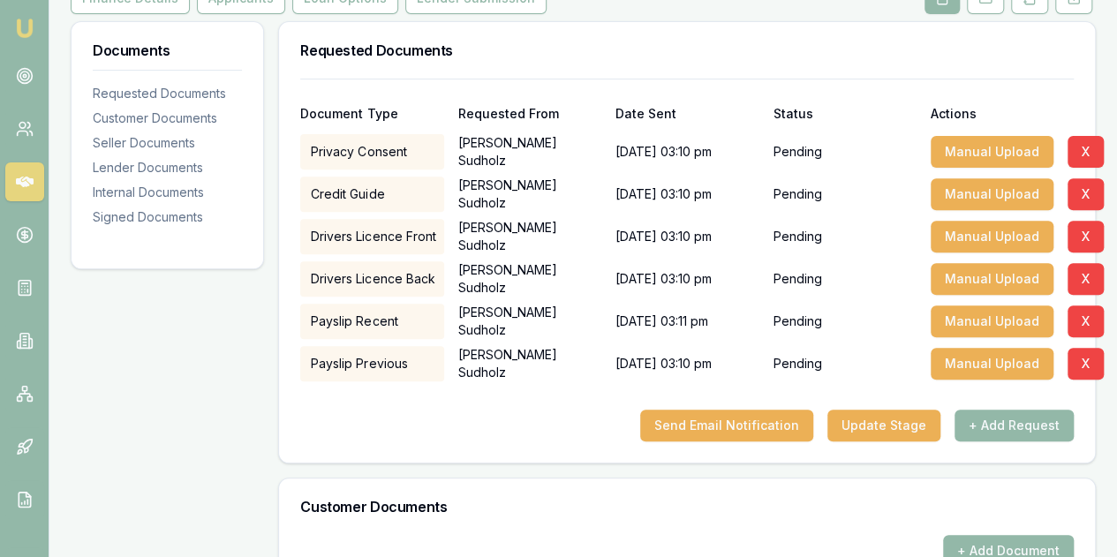
scroll to position [88, 0]
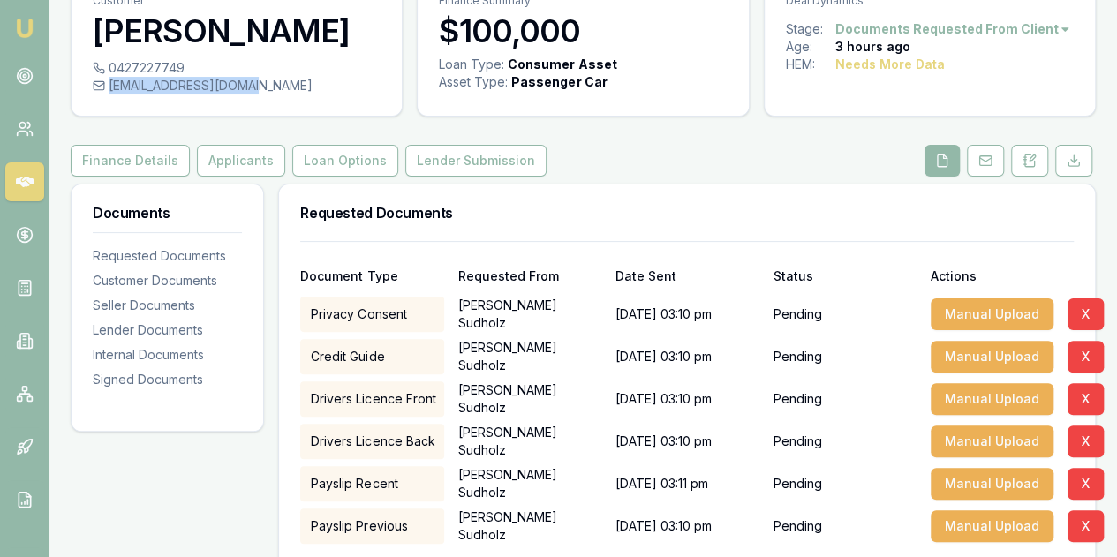
drag, startPoint x: 106, startPoint y: 83, endPoint x: 249, endPoint y: 90, distance: 143.2
click at [249, 90] on div "johnsudholz@gmail.com" at bounding box center [237, 86] width 288 height 18
copy div "johnsudholz@gmail.com"
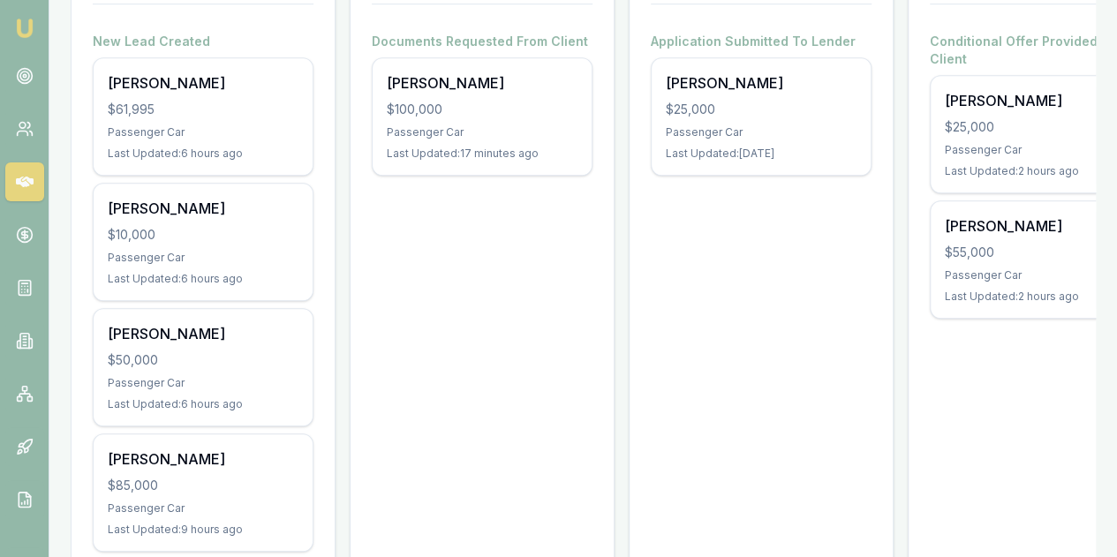
scroll to position [530, 0]
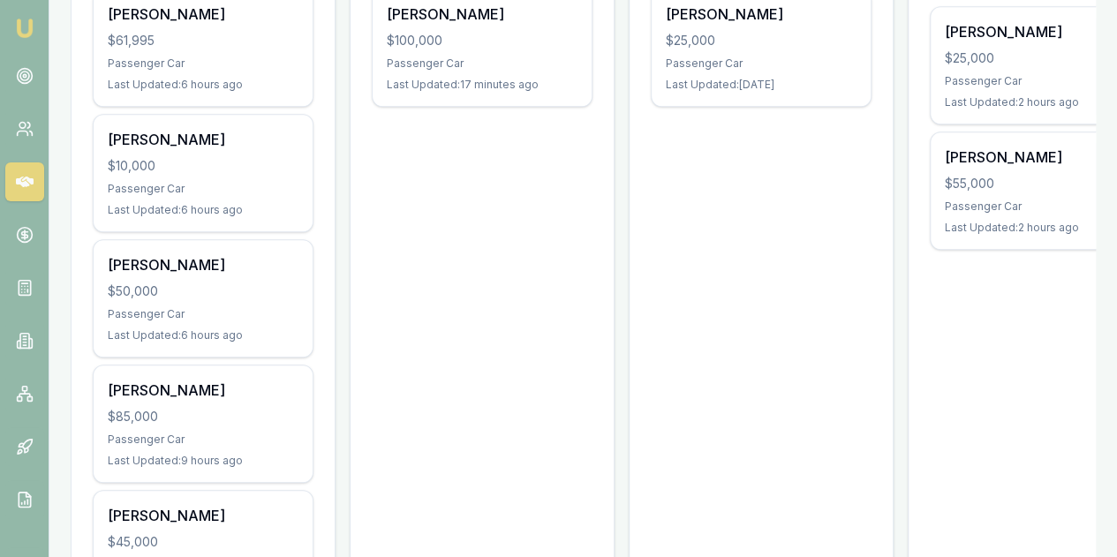
click at [174, 240] on div "[PERSON_NAME] $50,000 Passenger Car Last Updated: 6 hours ago" at bounding box center [203, 298] width 219 height 117
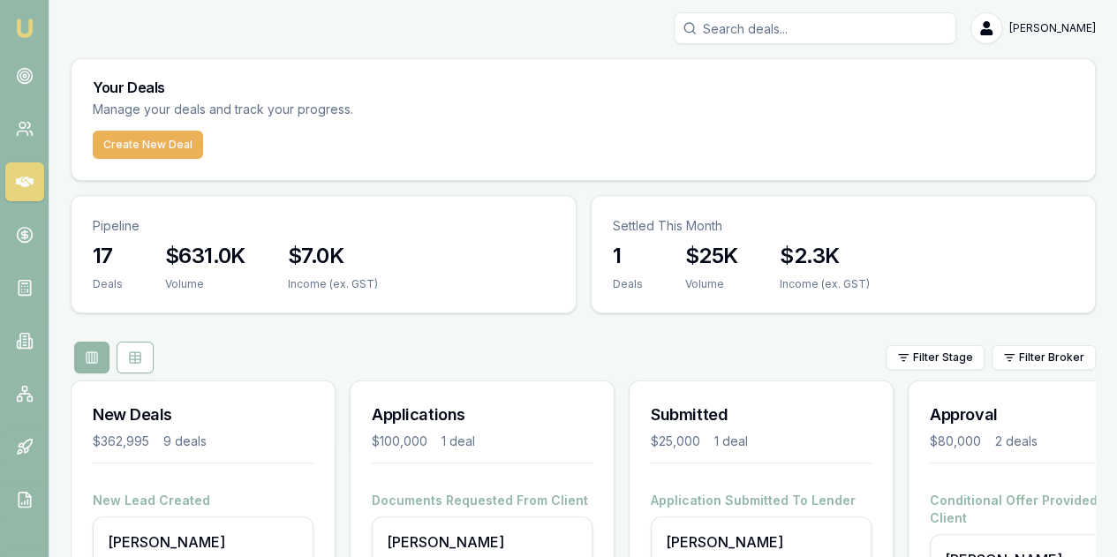
scroll to position [0, 0]
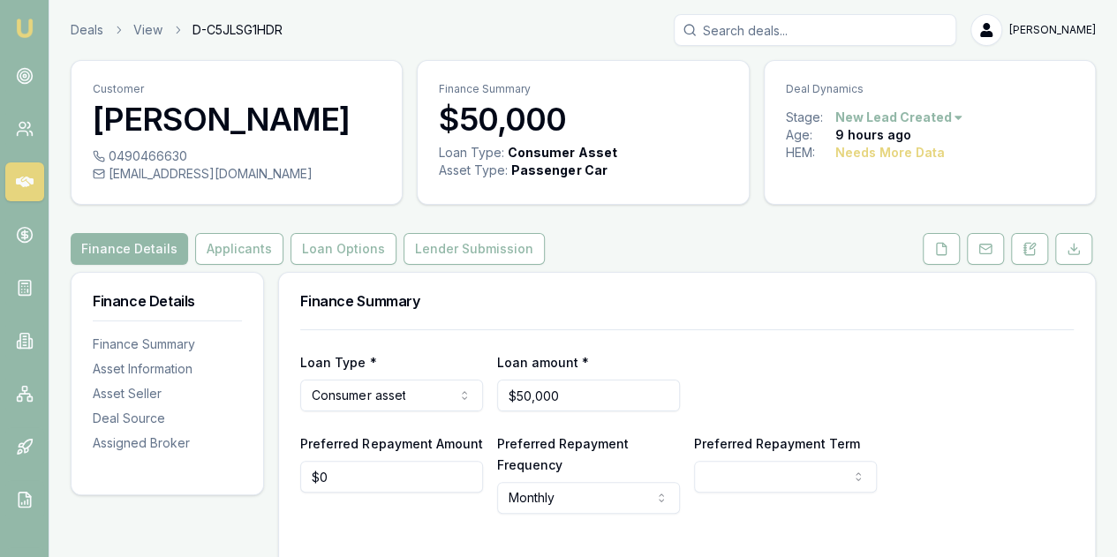
click at [1030, 243] on icon at bounding box center [1030, 249] width 14 height 14
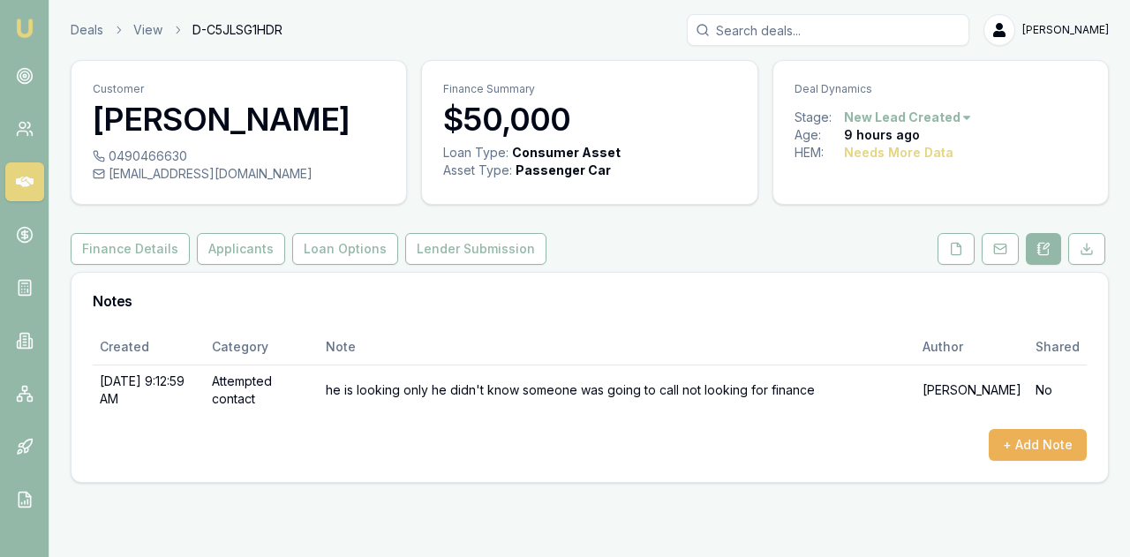
click at [28, 19] on img at bounding box center [24, 28] width 21 height 21
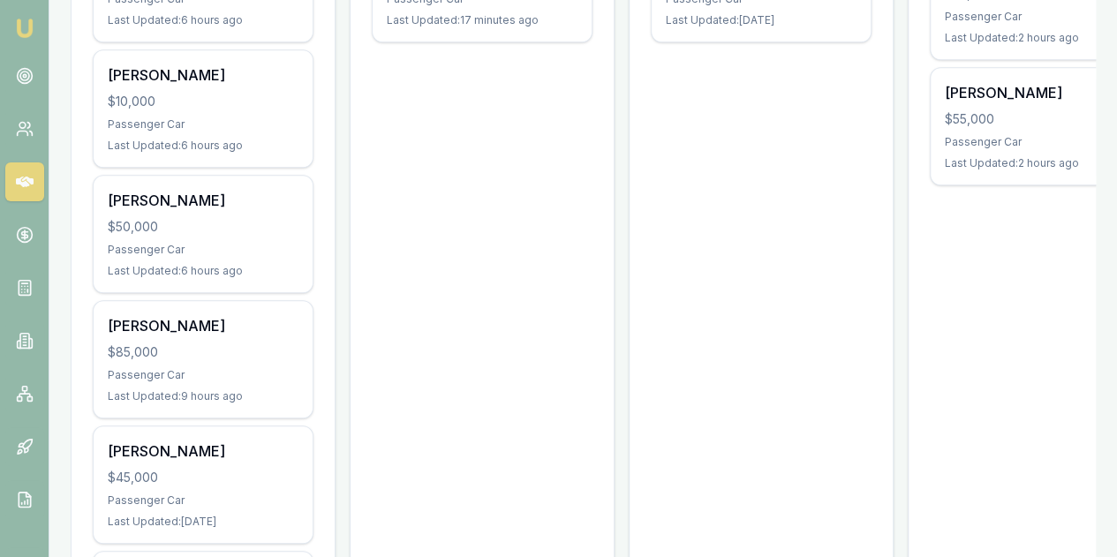
scroll to position [706, 0]
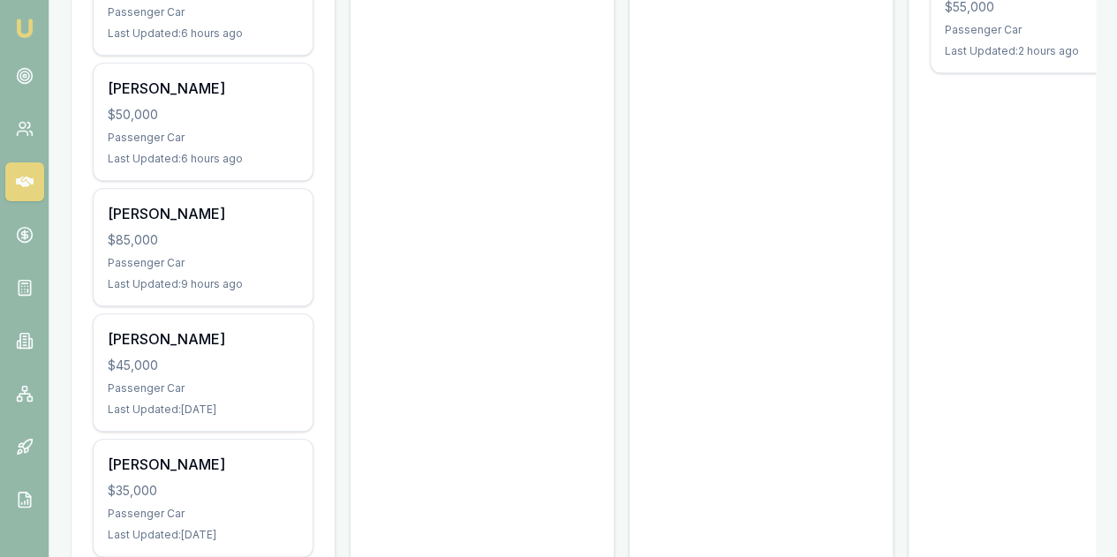
click at [196, 231] on div "$85,000" at bounding box center [203, 240] width 191 height 18
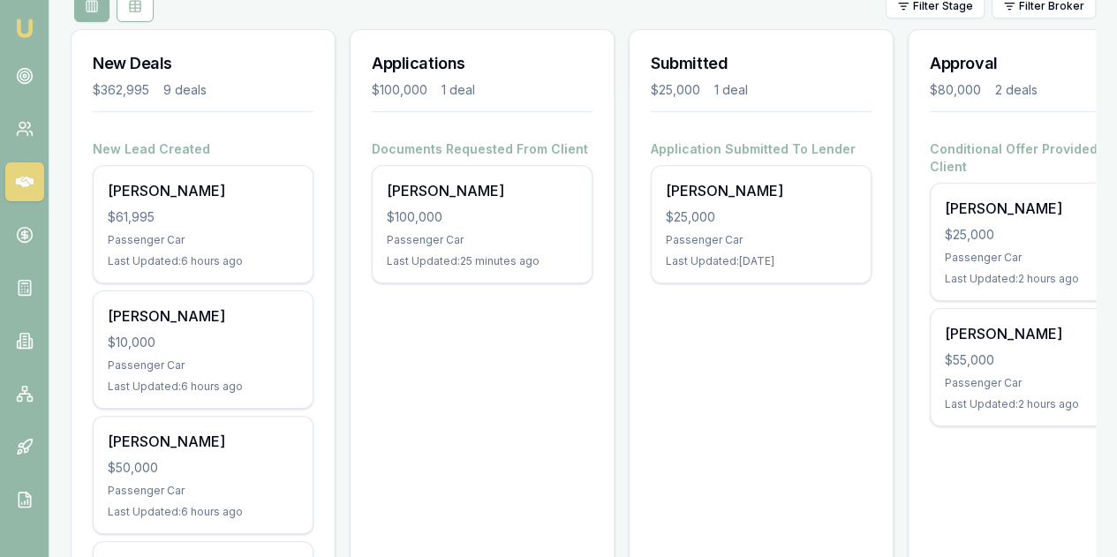
scroll to position [0, 0]
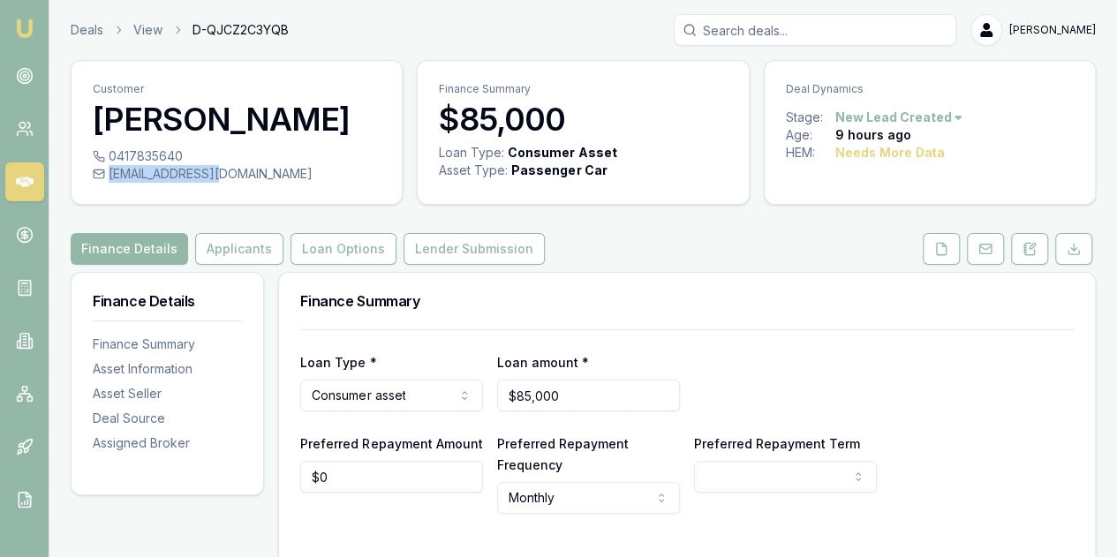
click at [234, 181] on div "[EMAIL_ADDRESS][DOMAIN_NAME]" at bounding box center [237, 174] width 288 height 18
drag, startPoint x: 133, startPoint y: 166, endPoint x: 317, endPoint y: 114, distance: 190.9
click at [317, 114] on h3 "[PERSON_NAME]" at bounding box center [237, 119] width 288 height 35
click at [940, 247] on icon at bounding box center [941, 249] width 14 height 14
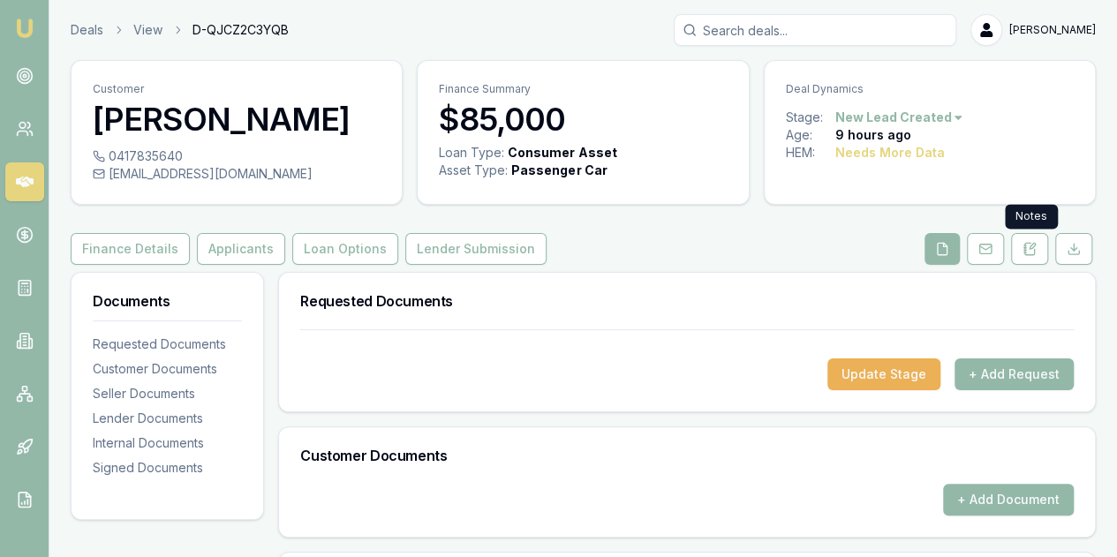
click at [1033, 250] on icon at bounding box center [1030, 249] width 14 height 14
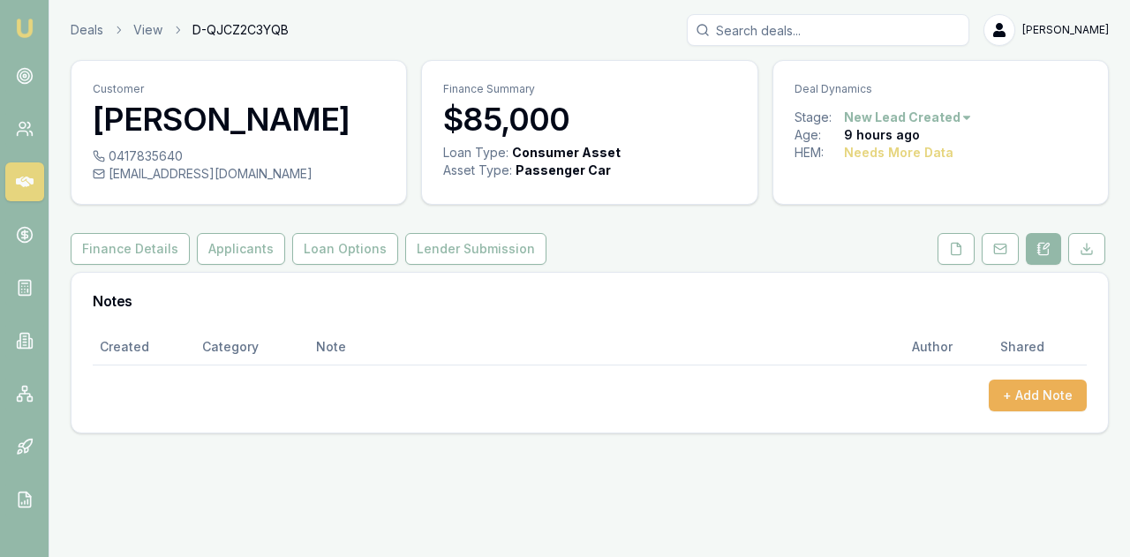
click at [1049, 393] on button "+ Add Note" at bounding box center [1038, 396] width 98 height 32
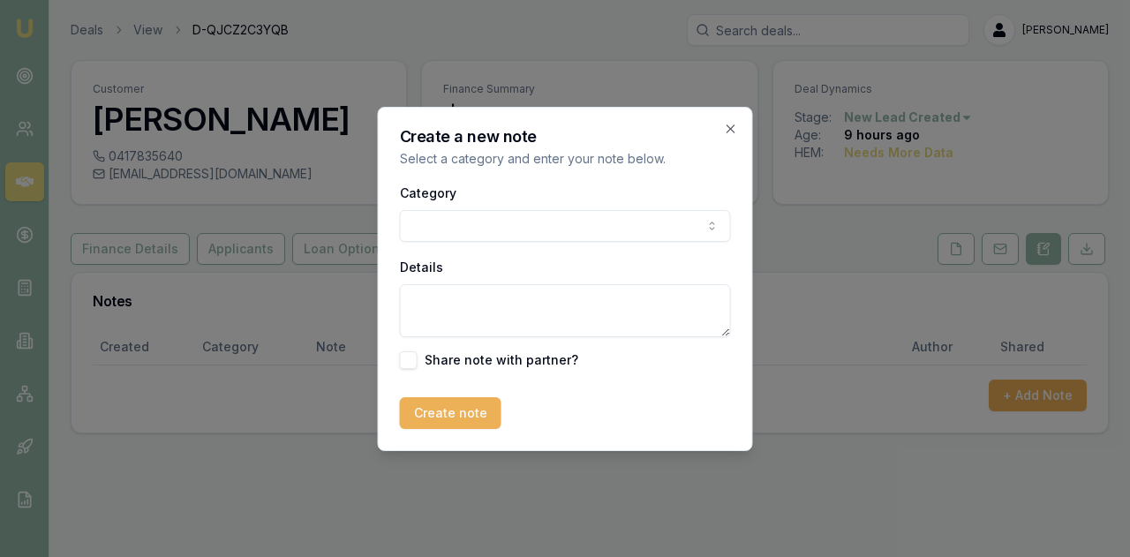
click at [443, 223] on body "Emu Broker Deals View D-QJCZ2C3YQB Evette Abdo Toggle Menu Customer Ty Manning …" at bounding box center [565, 278] width 1130 height 557
click at [429, 287] on textarea "Details" at bounding box center [565, 310] width 331 height 53
type textarea "no answer sent a text and a voice message"
click at [460, 412] on button "Create note" at bounding box center [451, 413] width 102 height 32
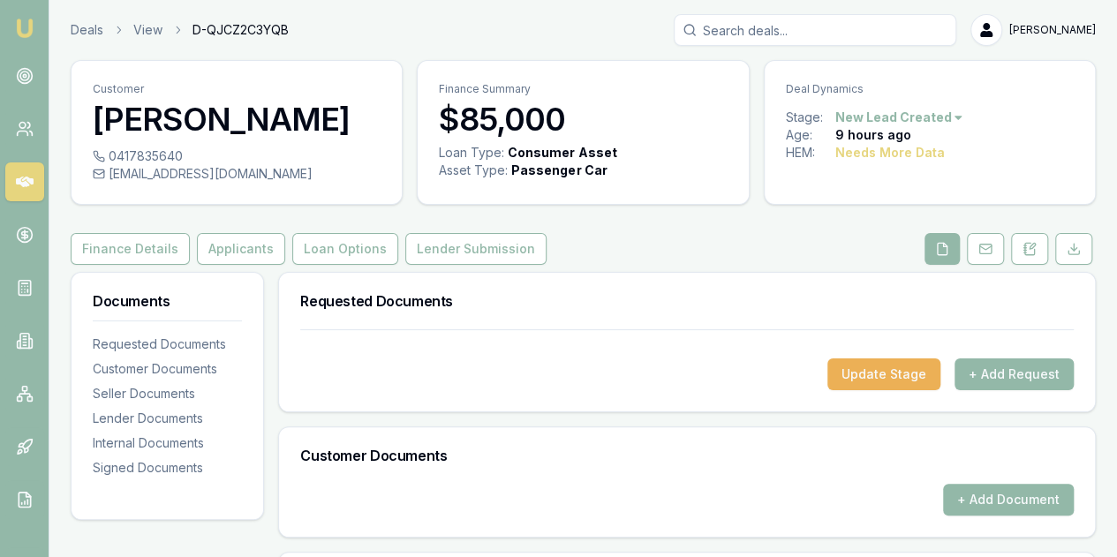
click at [26, 25] on img at bounding box center [24, 28] width 21 height 21
